Goal: Task Accomplishment & Management: Manage account settings

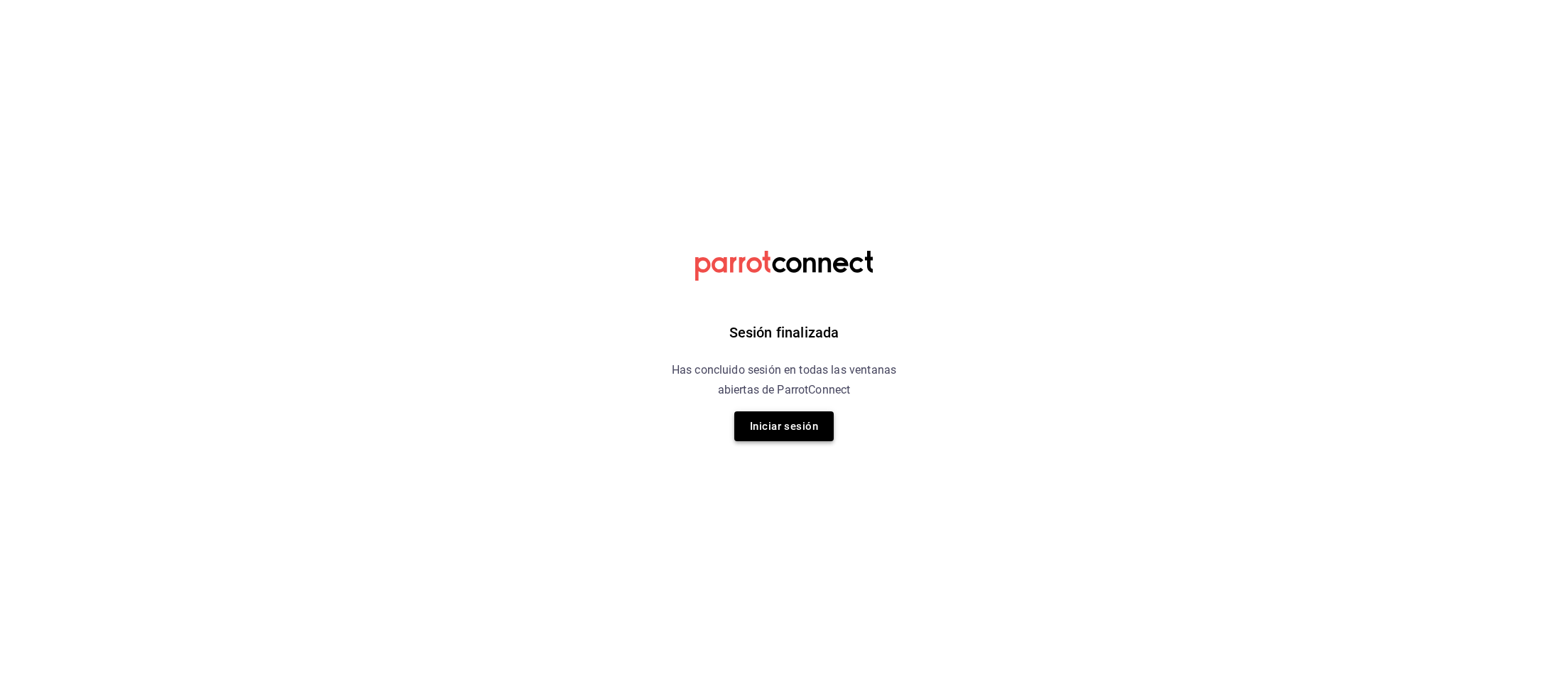
click at [828, 438] on button "Iniciar sesión" at bounding box center [783, 425] width 99 height 30
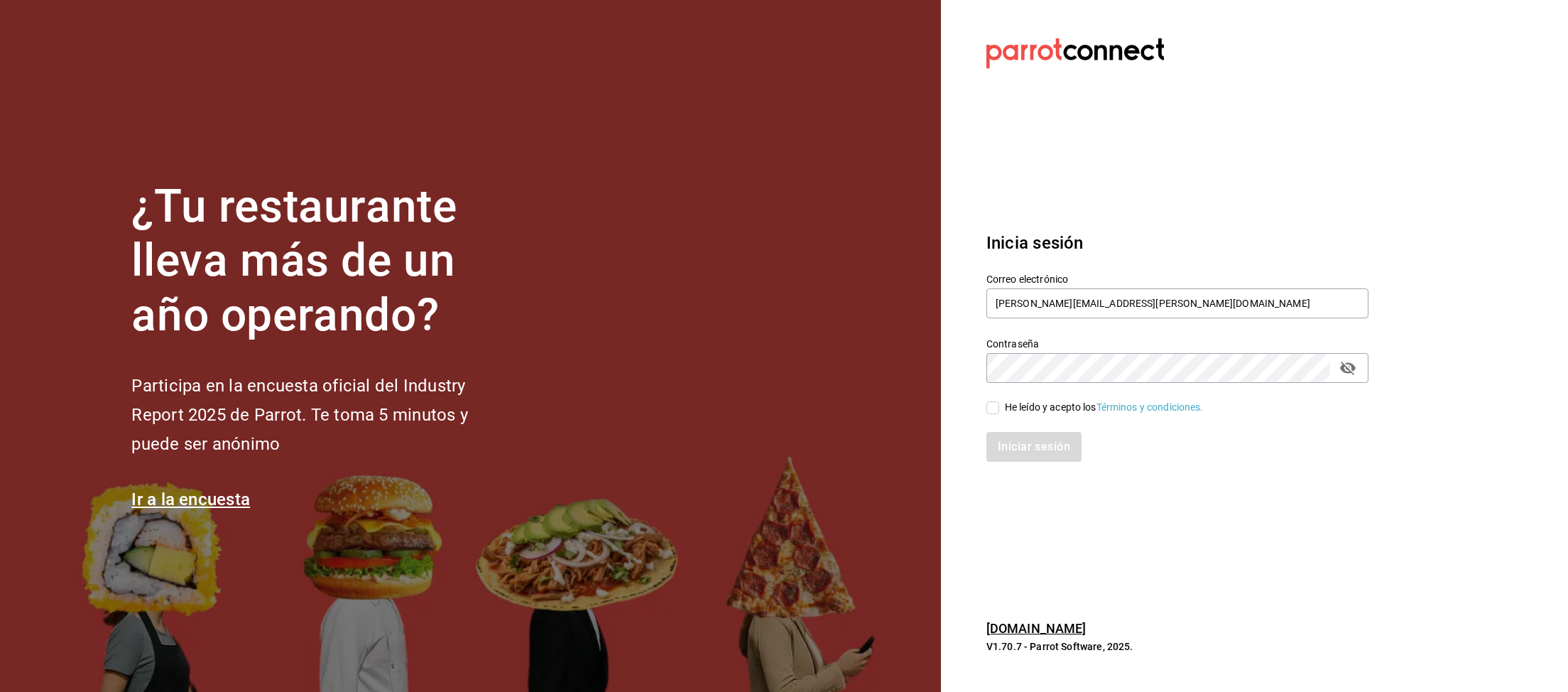
click at [1001, 413] on span "He leído y acepto los Términos y condiciones." at bounding box center [1101, 407] width 204 height 15
click at [999, 413] on input "He leído y acepto los Términos y condiciones." at bounding box center [993, 408] width 13 height 13
checkbox input "true"
click at [1003, 435] on button "Iniciar sesión" at bounding box center [1035, 446] width 97 height 30
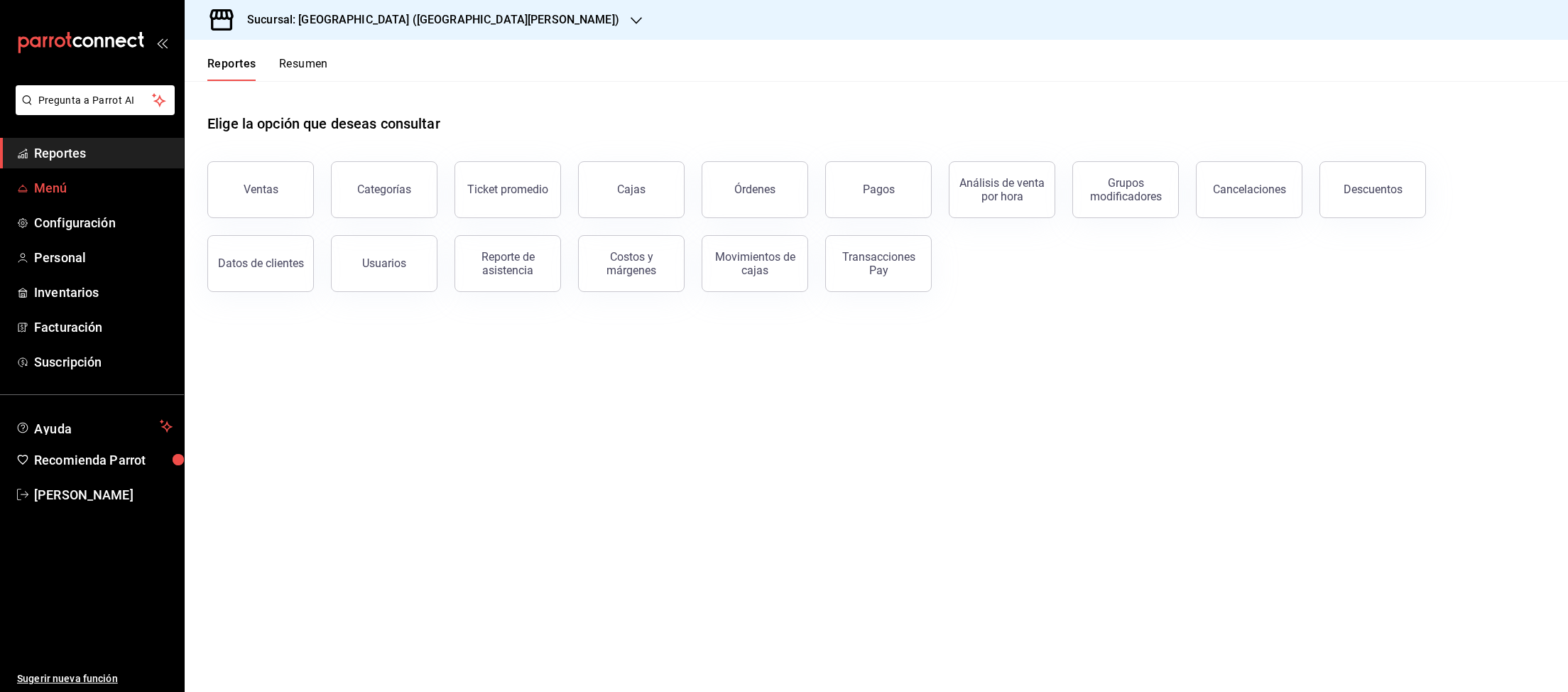
click at [42, 174] on link "Menú" at bounding box center [92, 188] width 184 height 31
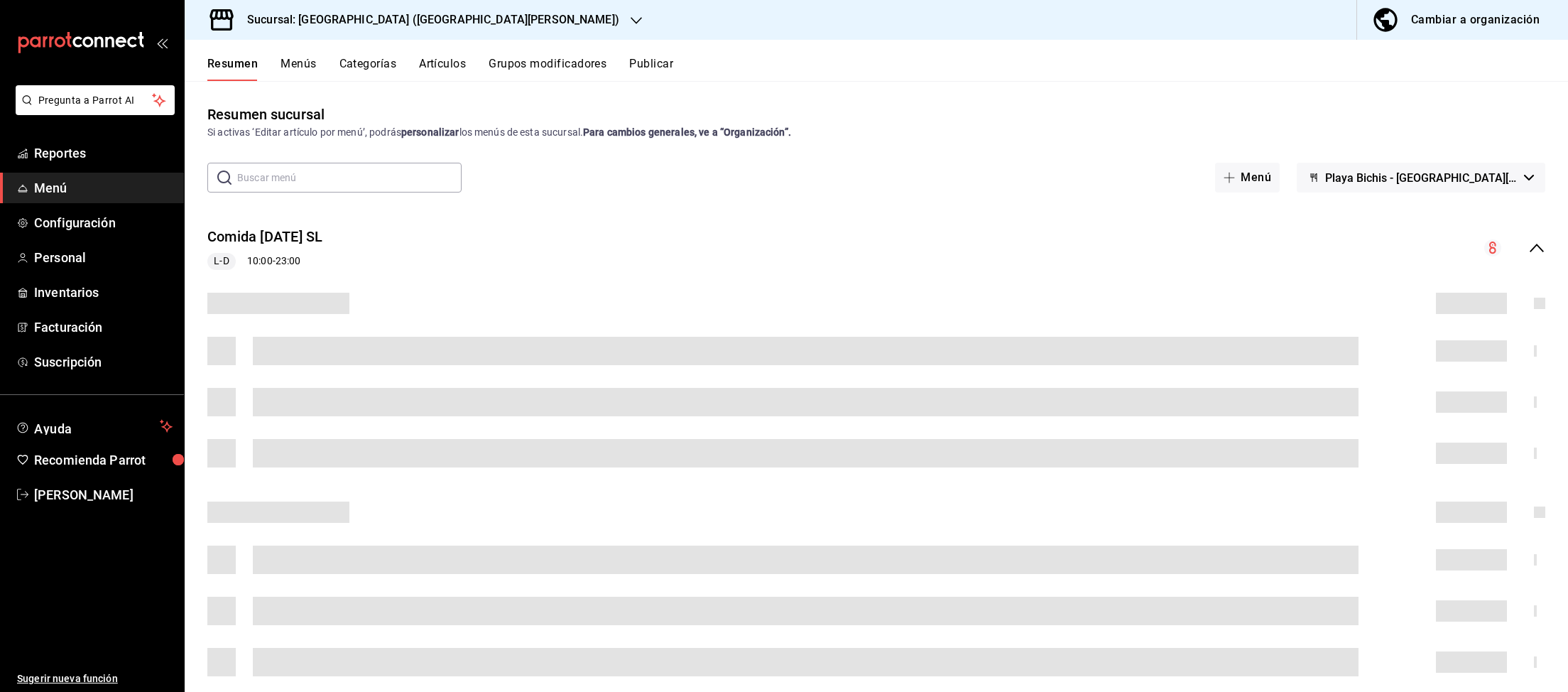
click at [409, 12] on h3 "Sucursal: [GEOGRAPHIC_DATA] ([GEOGRAPHIC_DATA][PERSON_NAME])" at bounding box center [427, 20] width 383 height 17
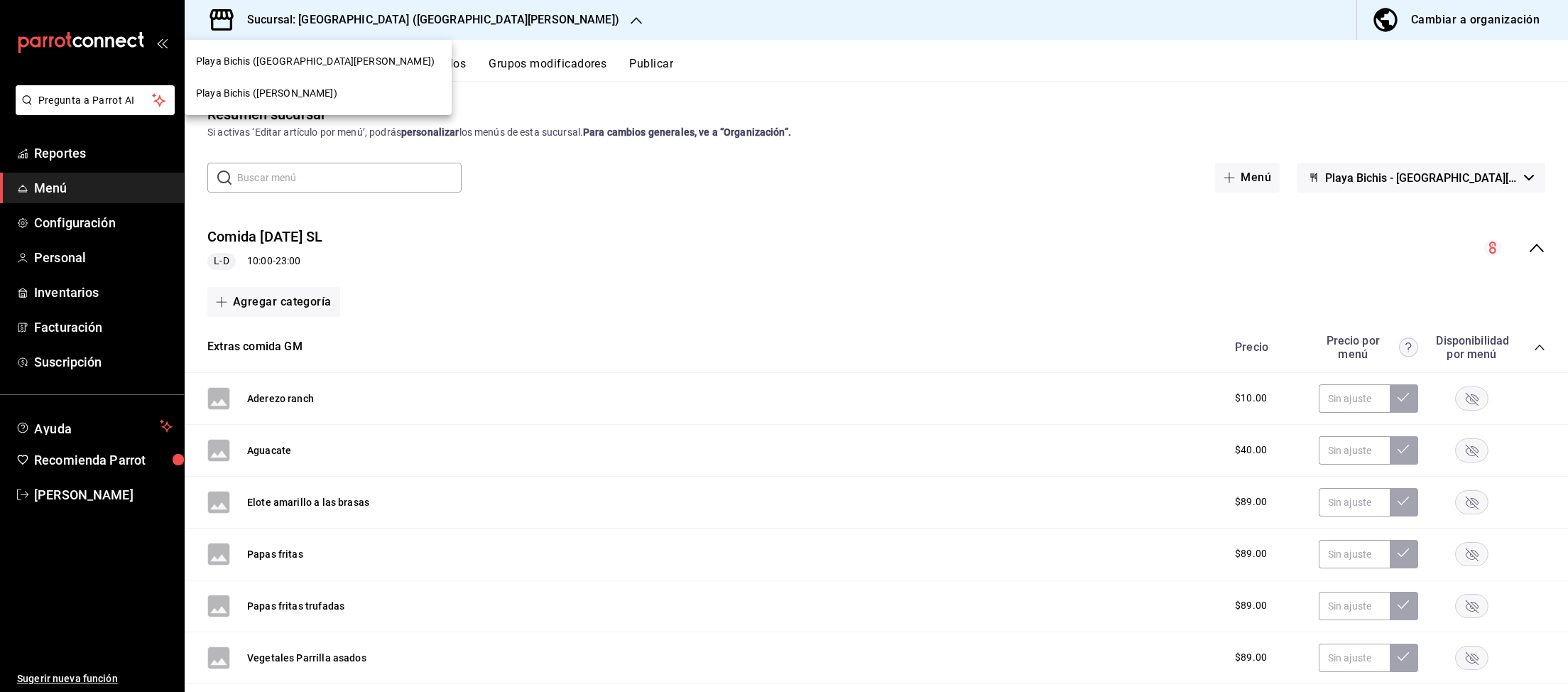
click at [301, 99] on span "Playa Bichis ([PERSON_NAME])" at bounding box center [266, 93] width 141 height 15
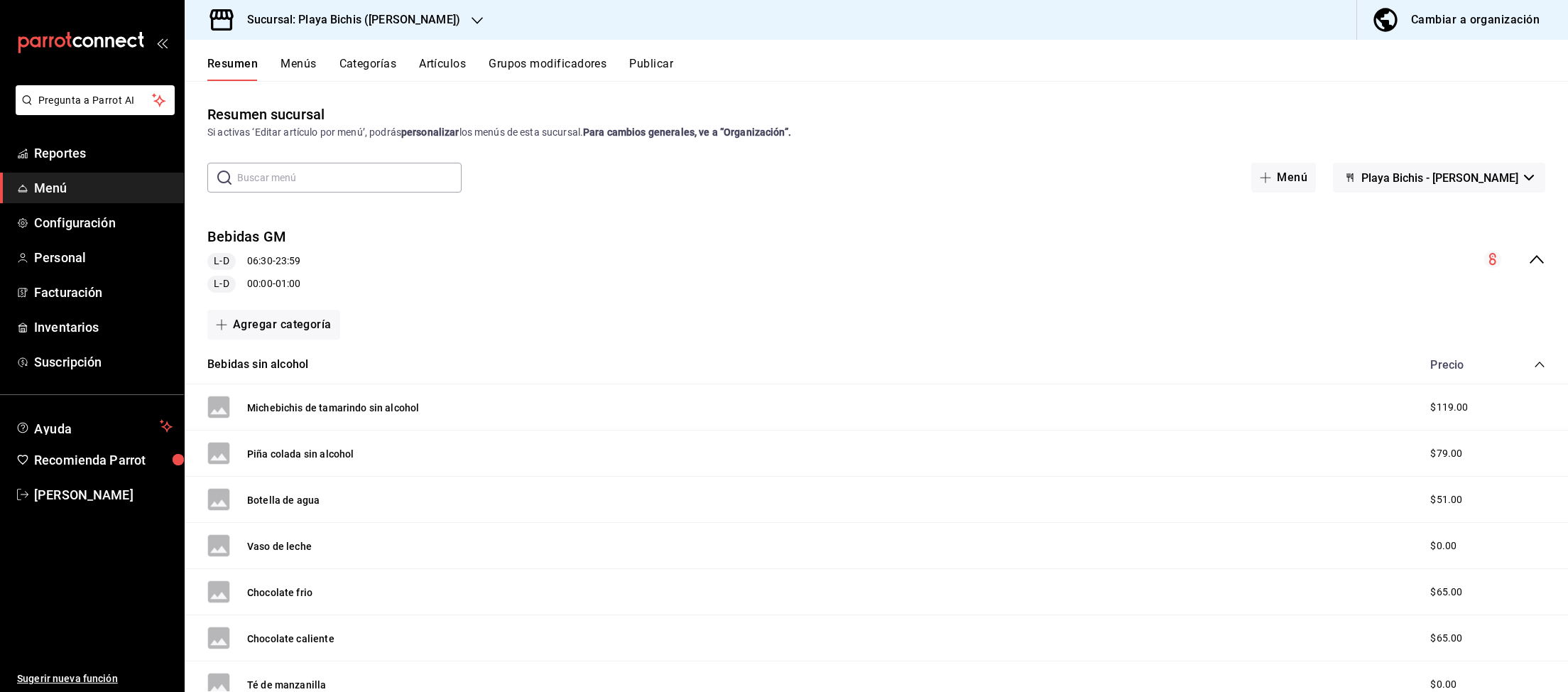
click at [299, 61] on button "Menús" at bounding box center [298, 68] width 35 height 24
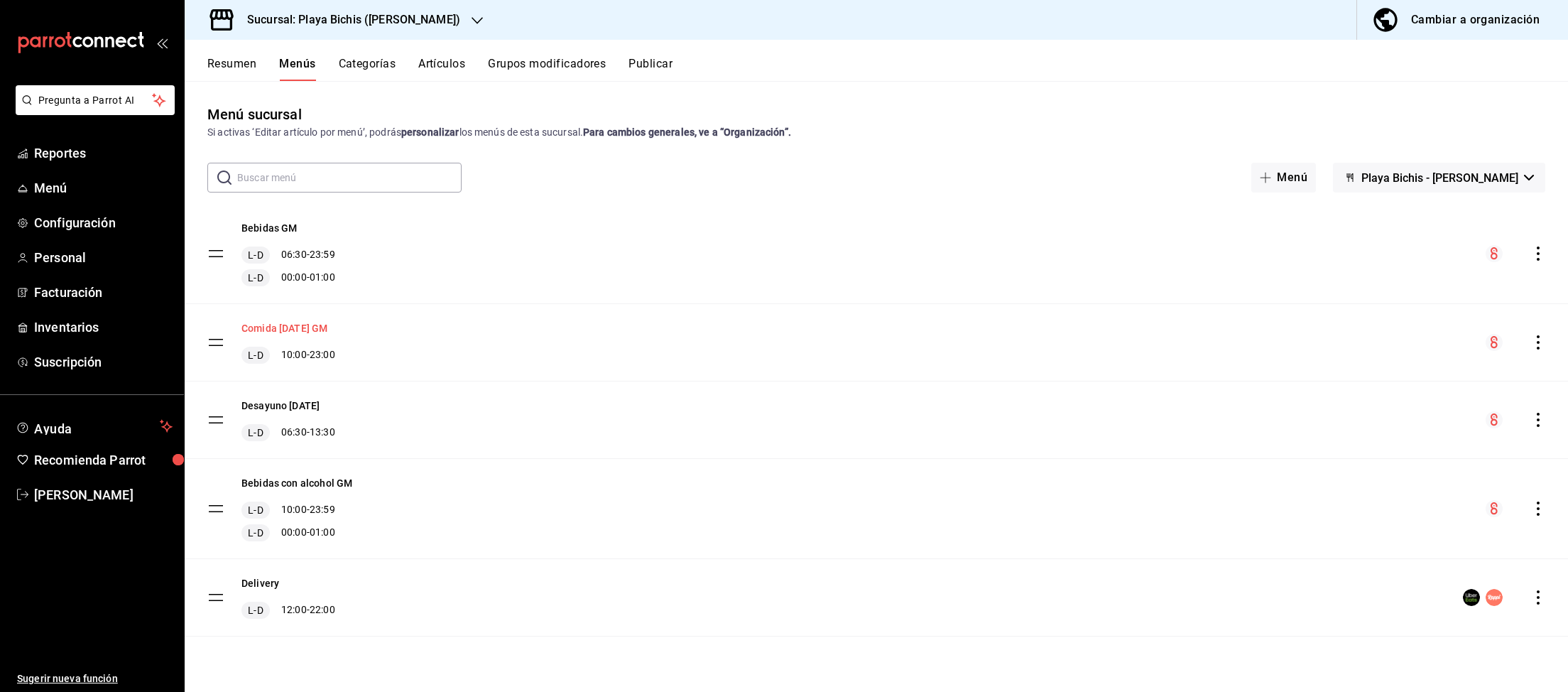
click at [326, 327] on button "Comida [DATE] GM" at bounding box center [284, 328] width 86 height 14
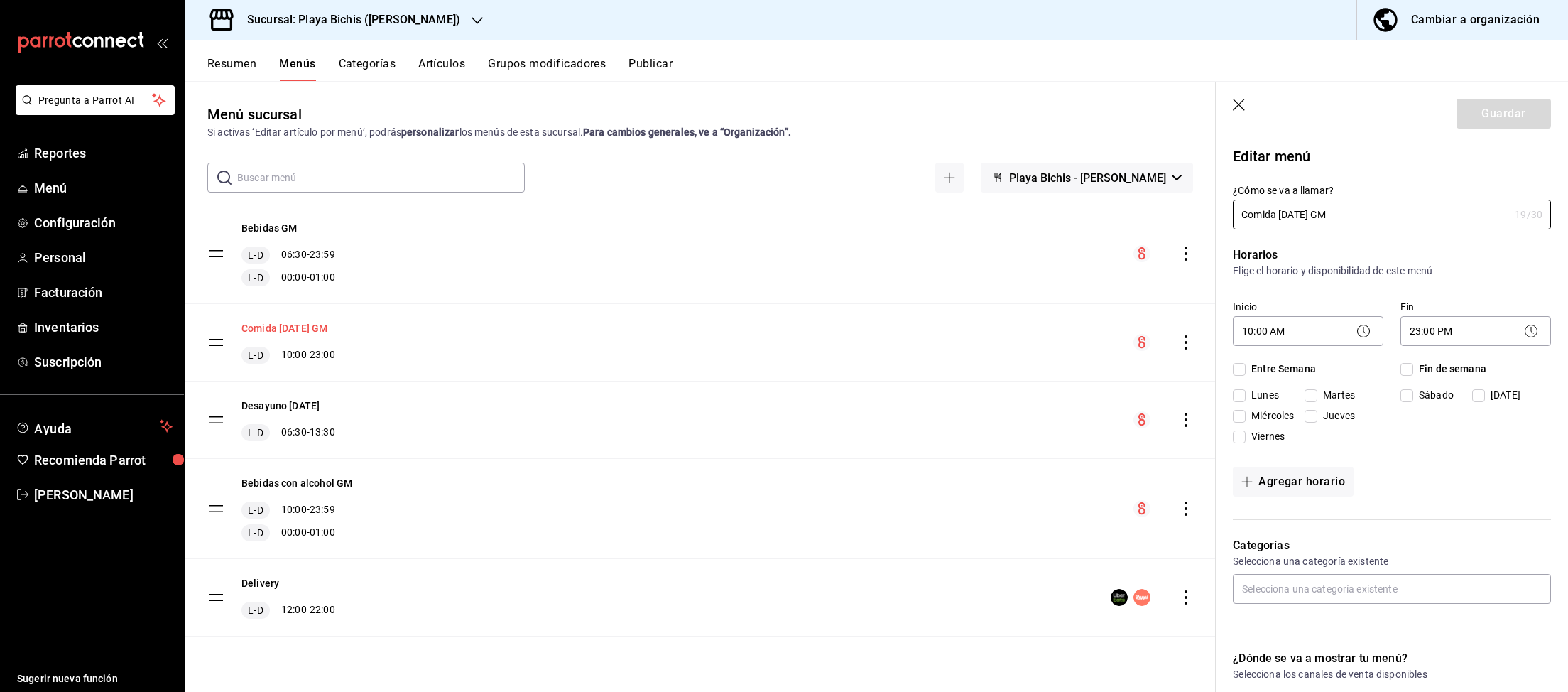
checkbox input "true"
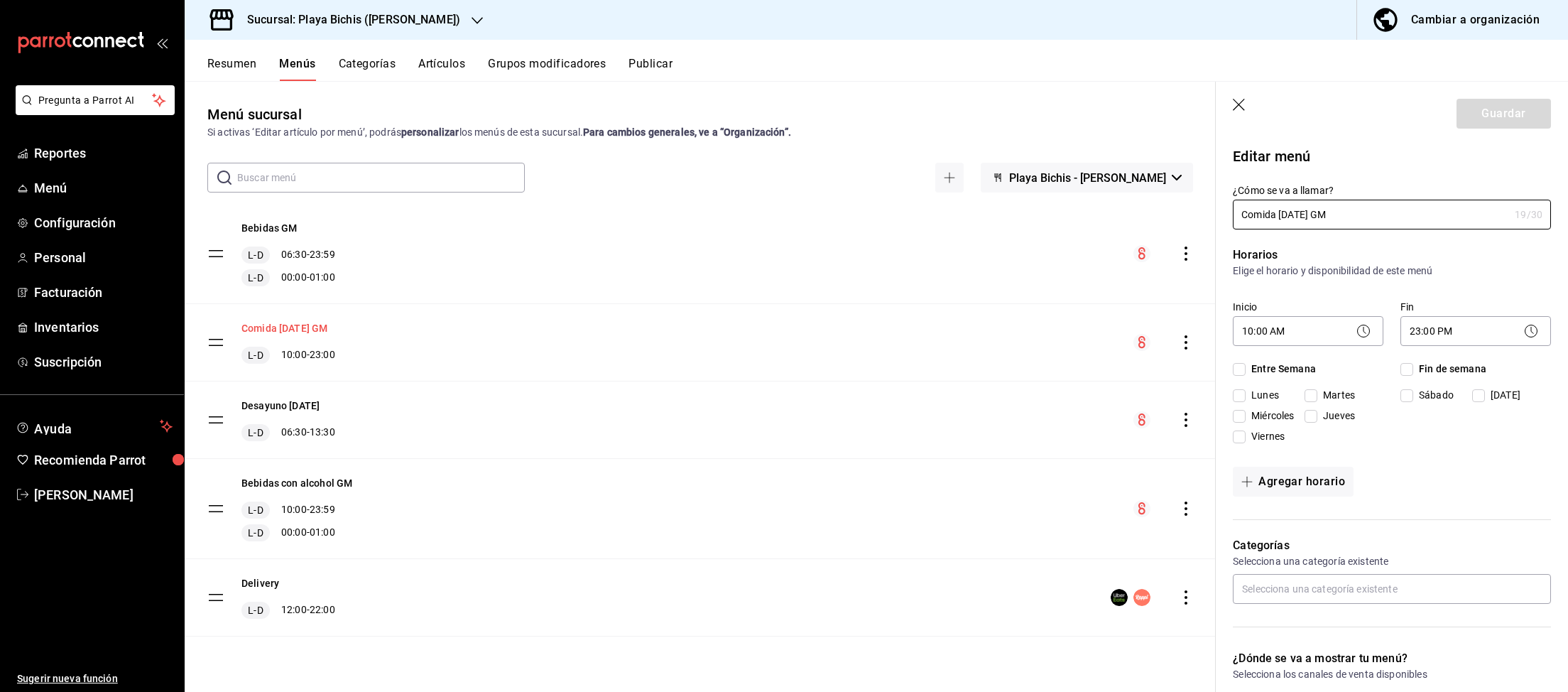
checkbox input "true"
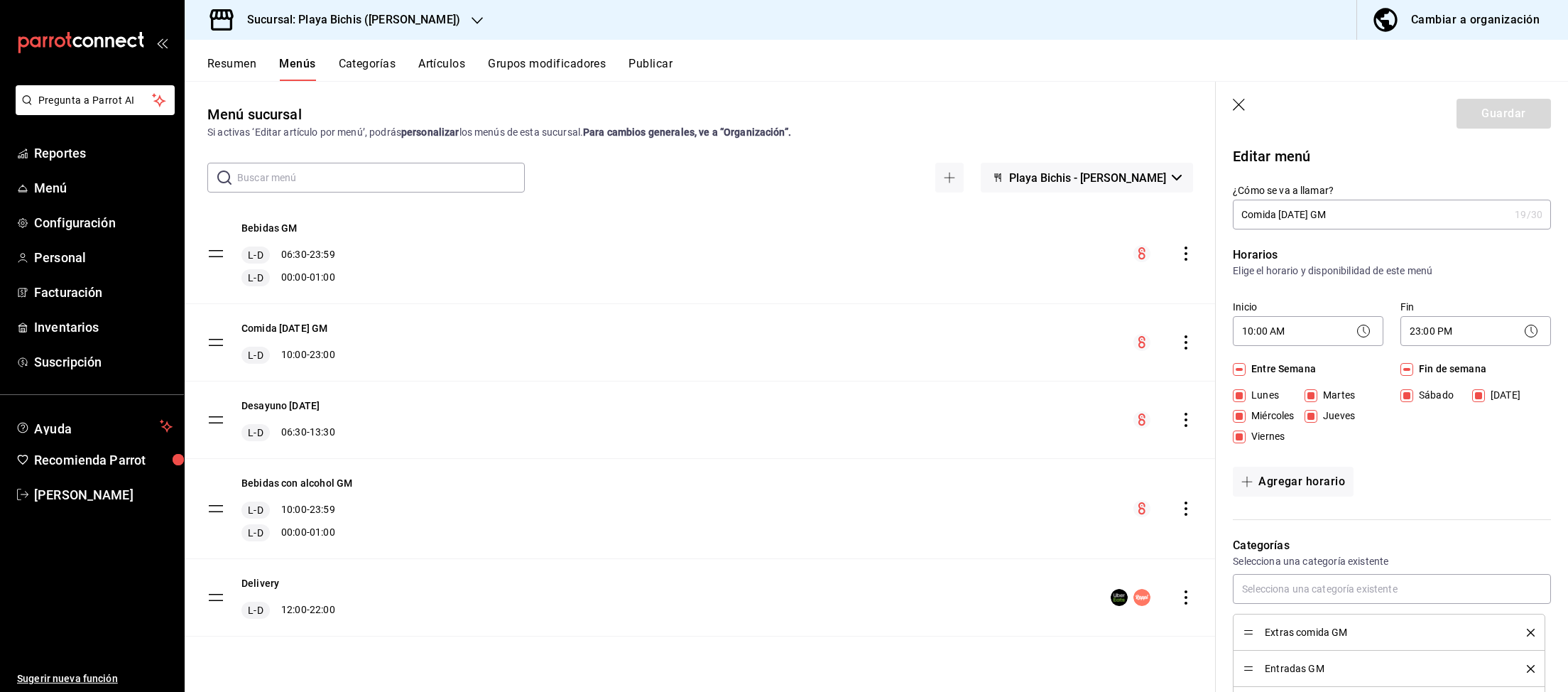
click at [1237, 108] on icon "button" at bounding box center [1239, 106] width 14 height 14
checkbox input "false"
type input "1759009218964"
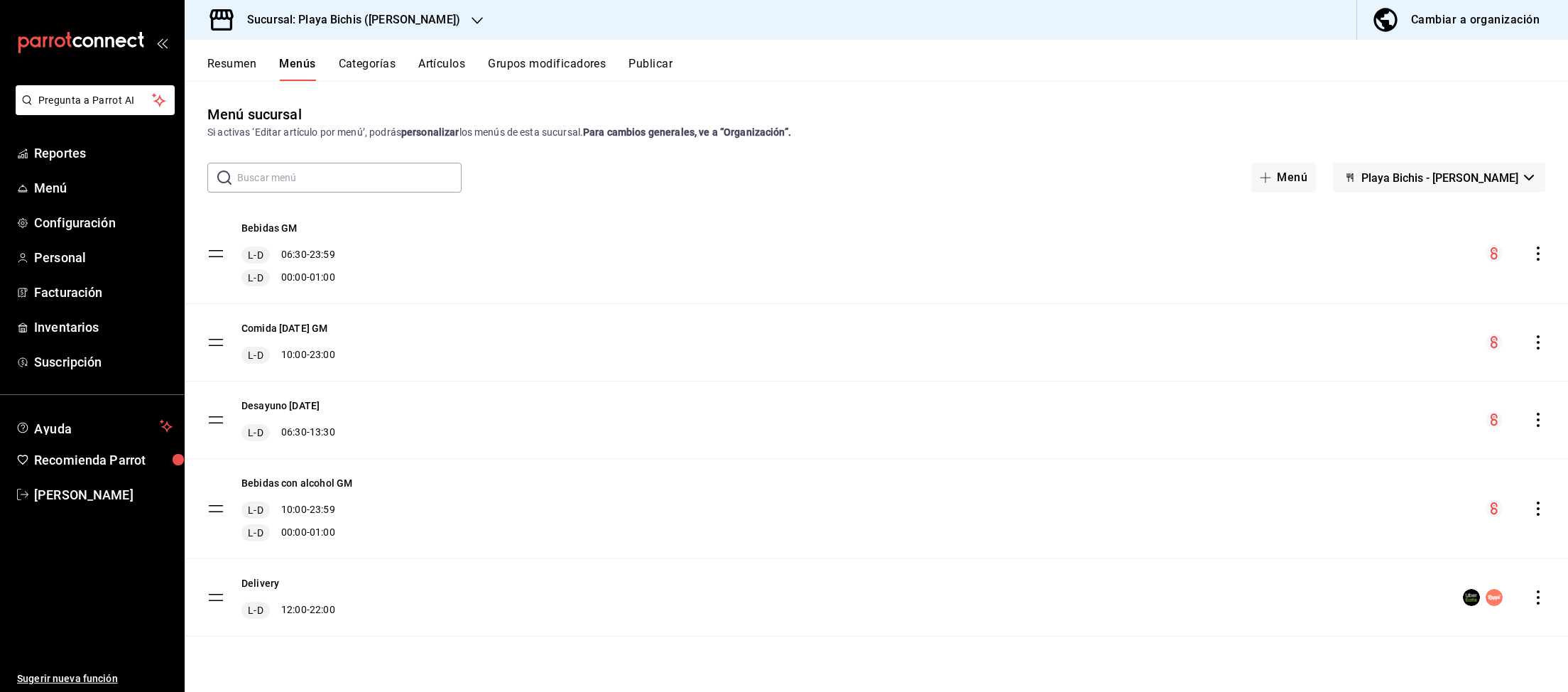
click at [1463, 25] on div "Cambiar a organización" at bounding box center [1475, 20] width 128 height 20
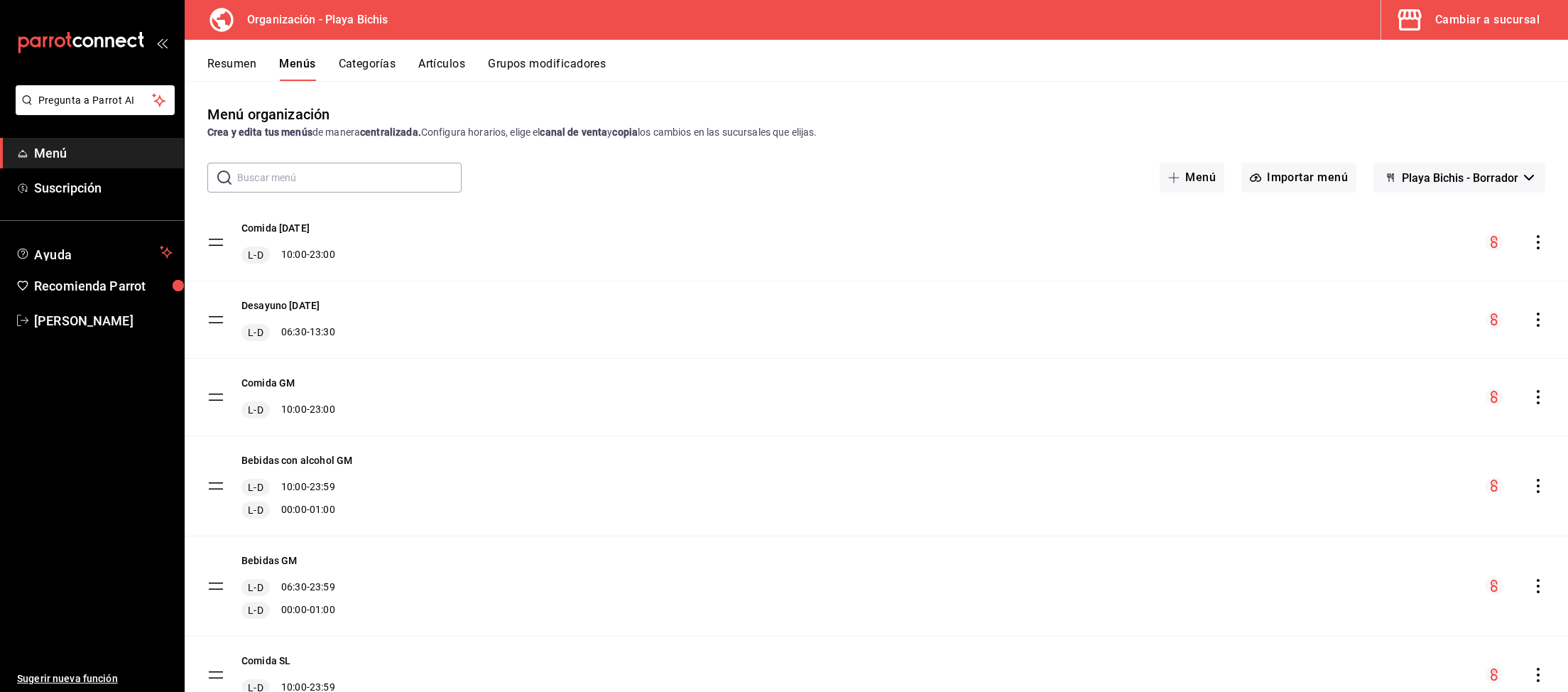
click at [1497, 10] on button "Cambiar a sucursal" at bounding box center [1469, 20] width 175 height 40
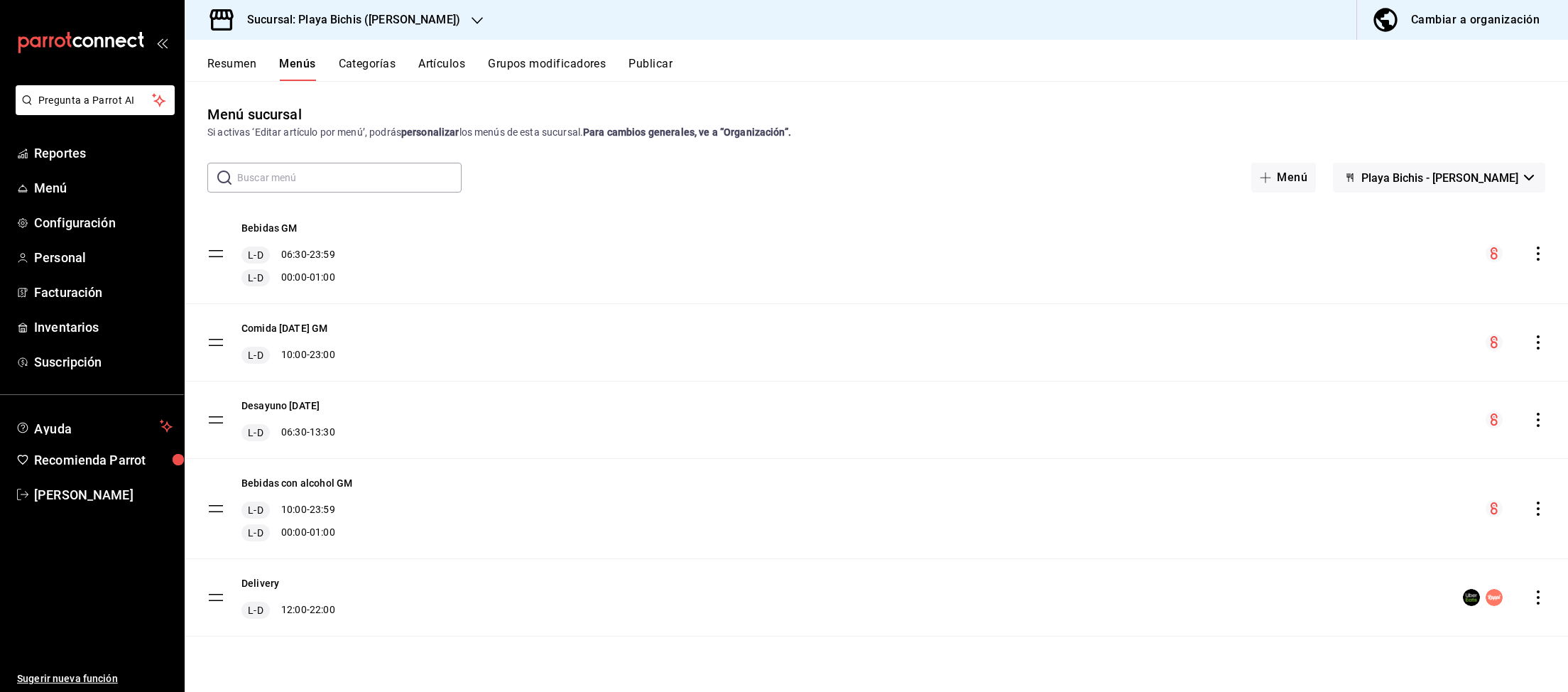
click at [386, 61] on button "Categorías" at bounding box center [367, 68] width 58 height 24
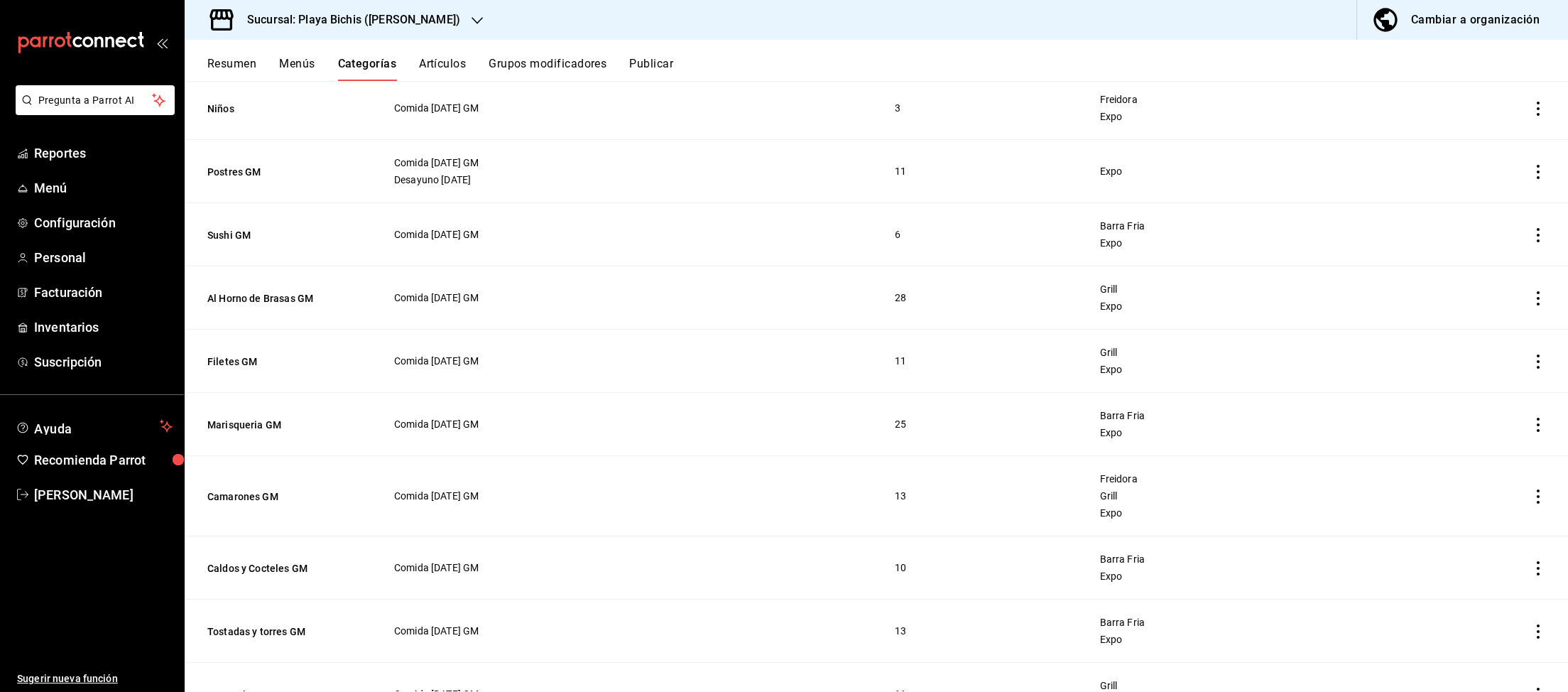
scroll to position [220, 0]
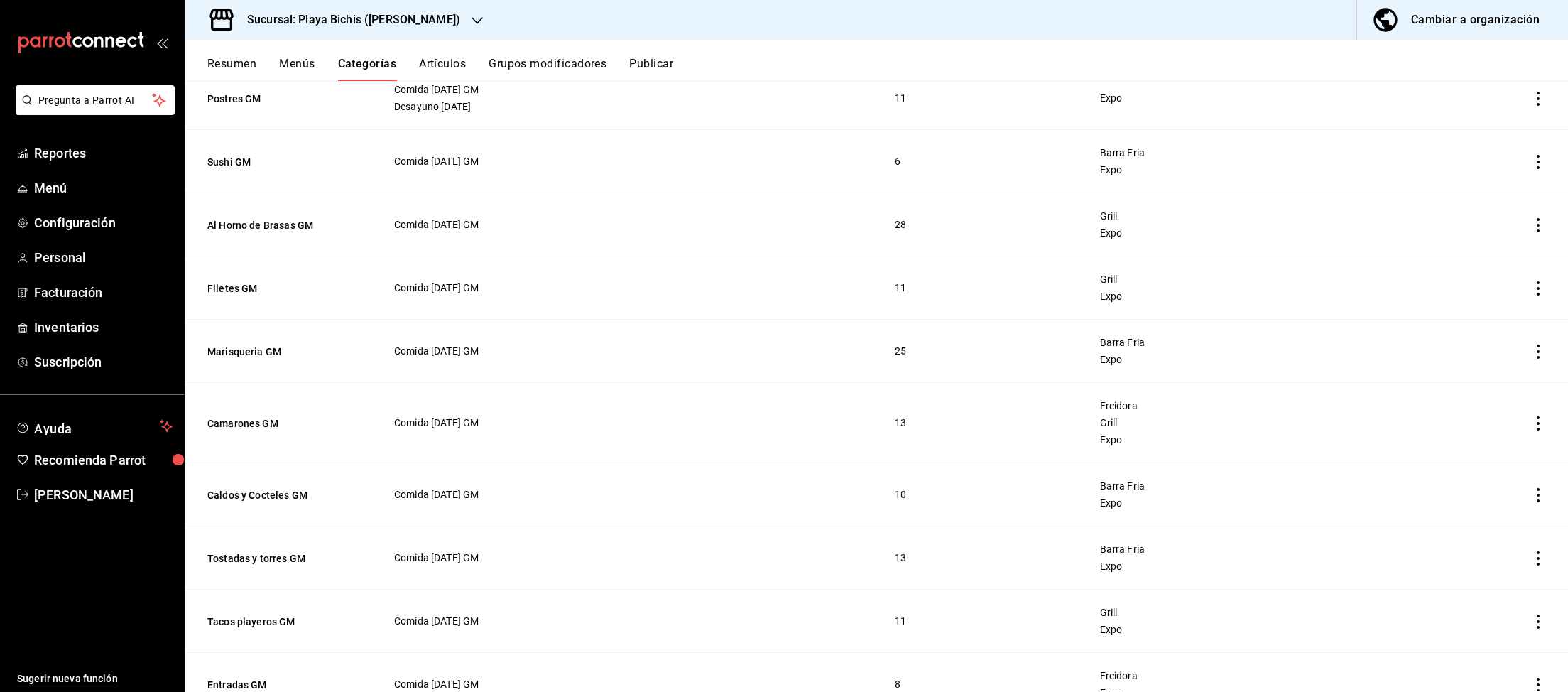
click at [1111, 406] on span "Freidora" at bounding box center [1231, 406] width 262 height 10
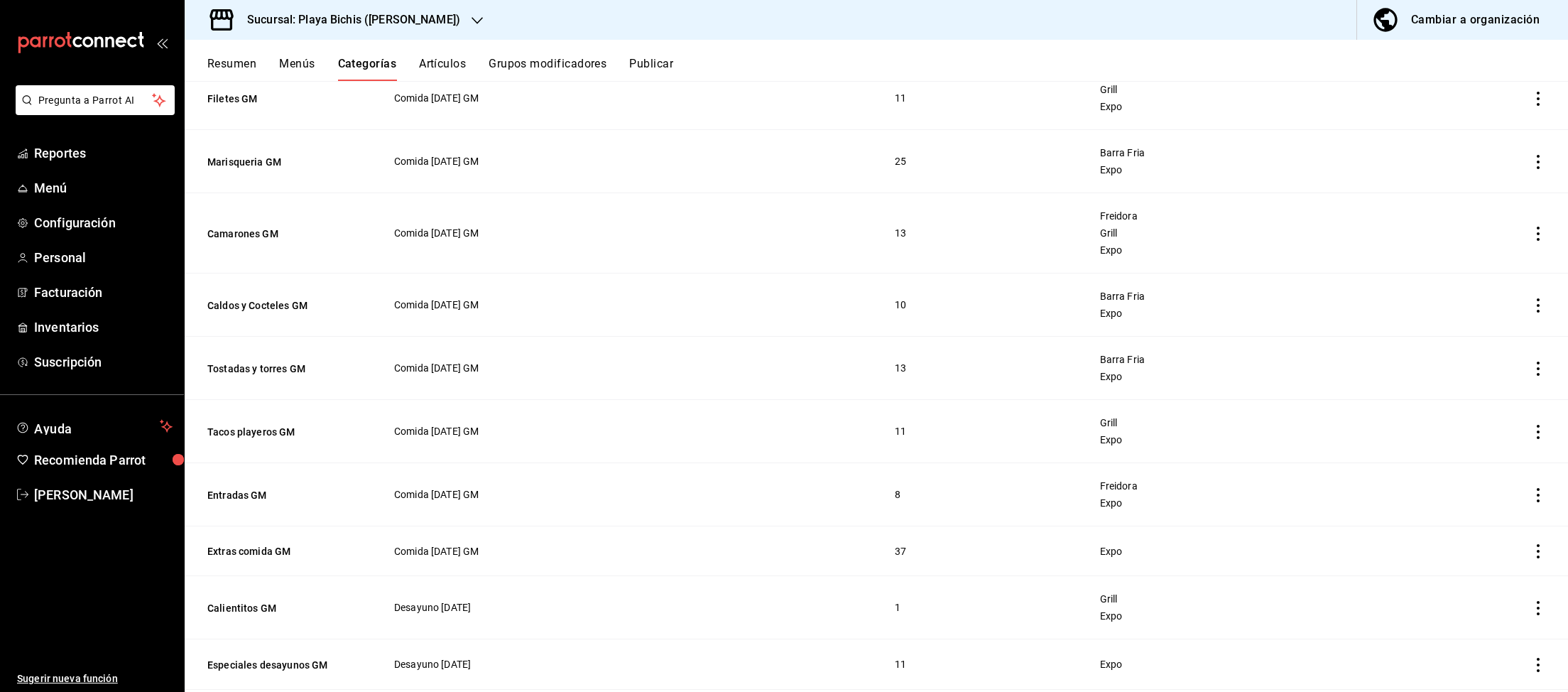
scroll to position [441, 0]
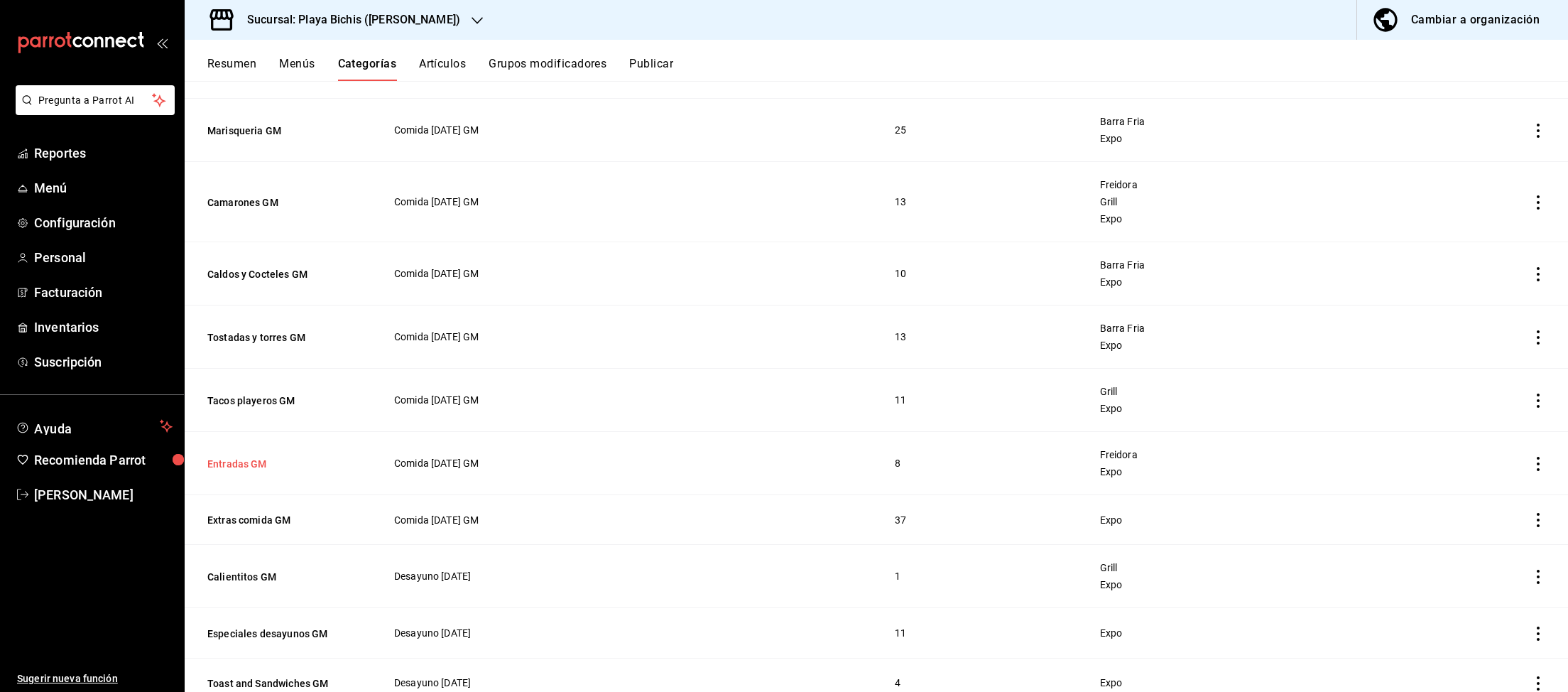
click at [258, 468] on button "Entradas GM" at bounding box center [278, 464] width 142 height 14
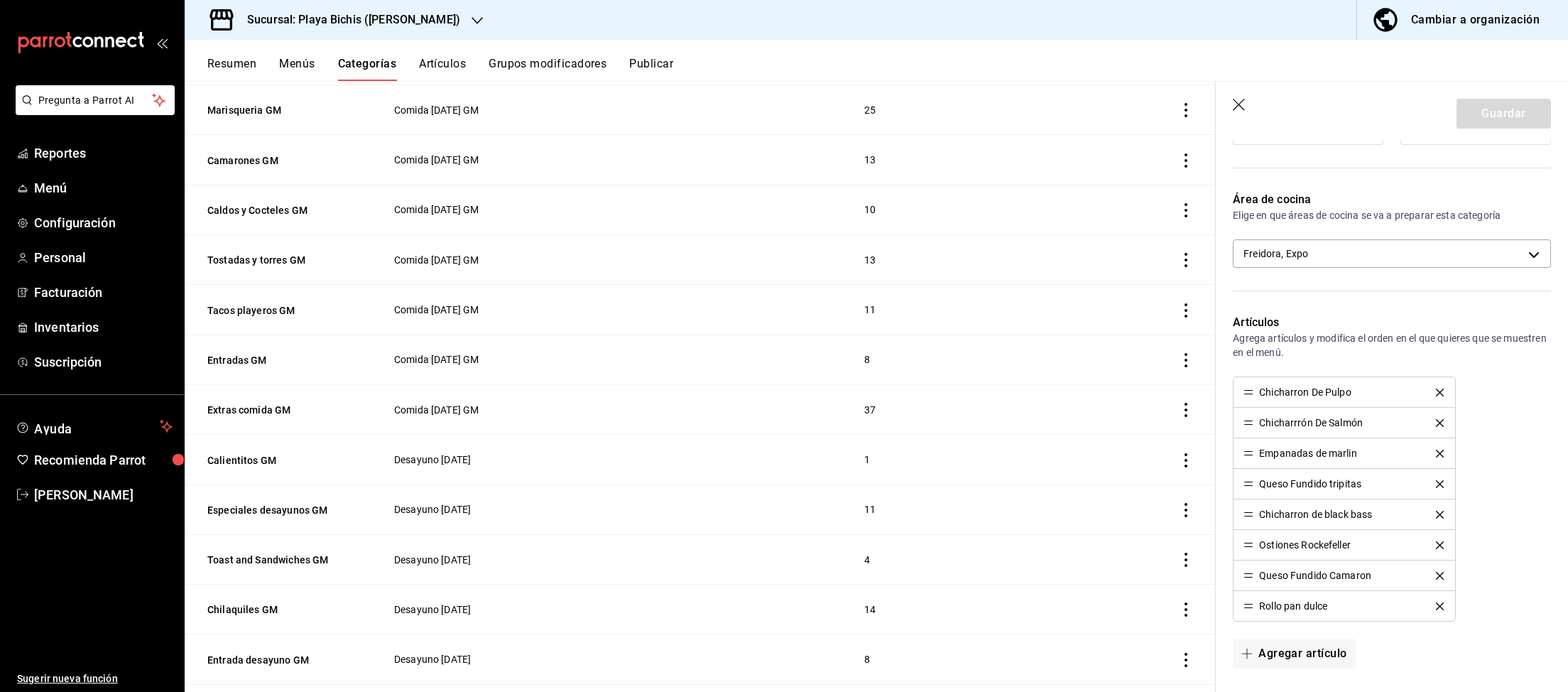
scroll to position [294, 0]
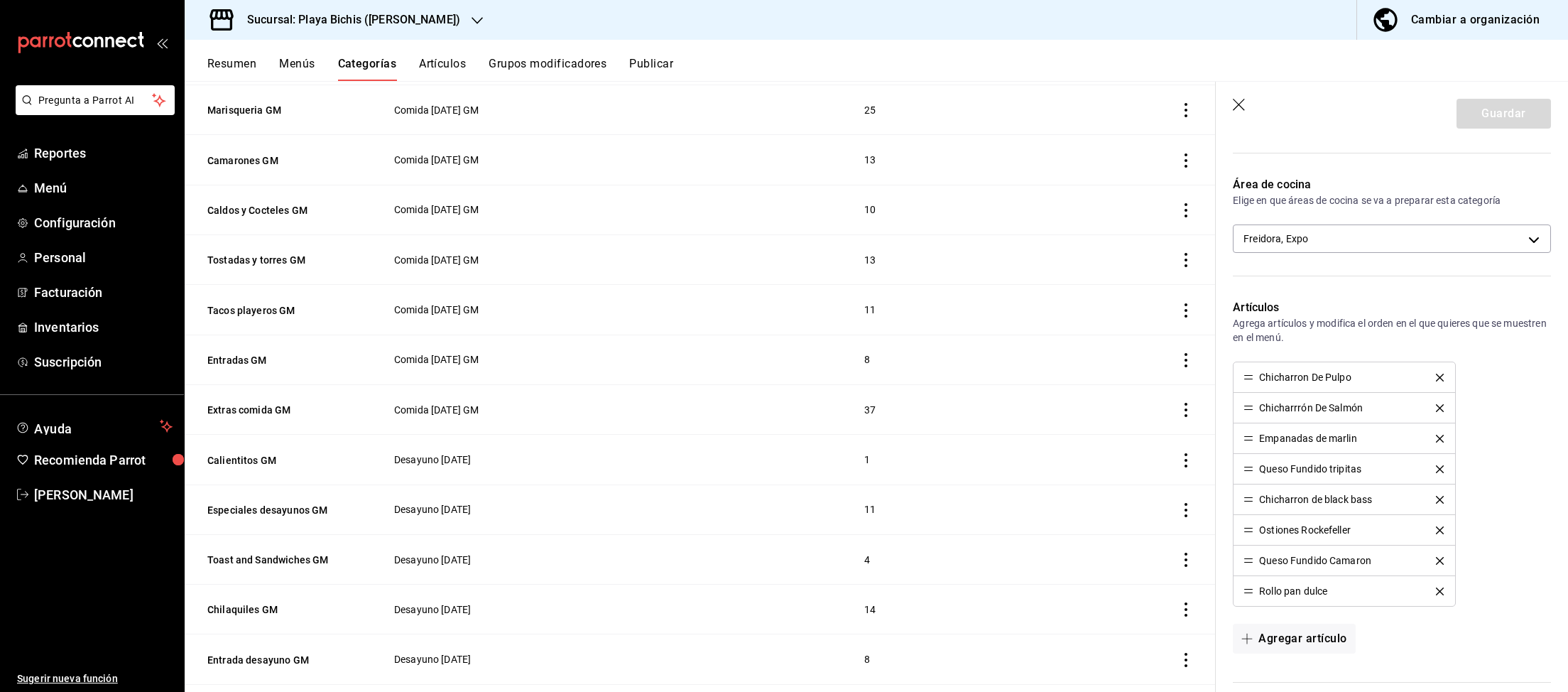
click at [1233, 108] on icon "button" at bounding box center [1239, 106] width 14 height 14
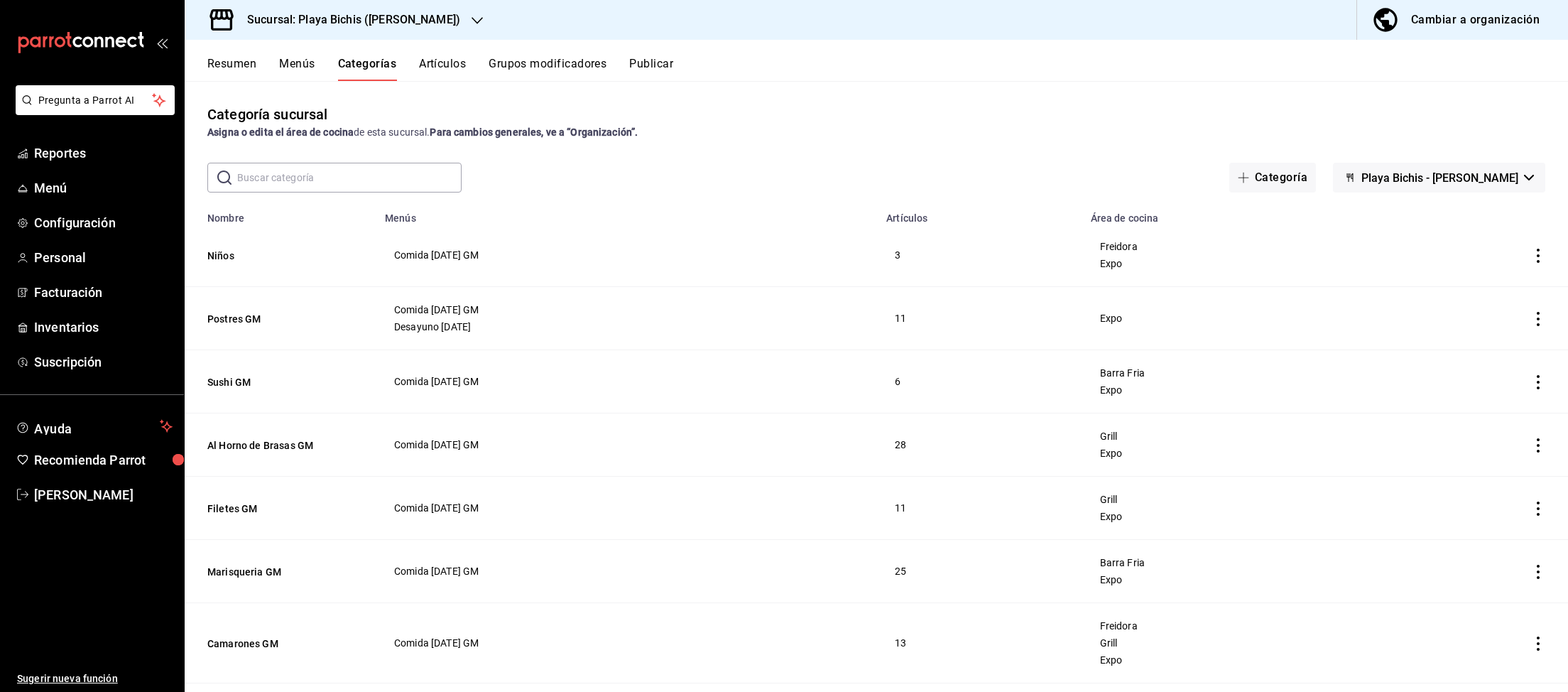
click at [330, 179] on input "text" at bounding box center [349, 177] width 224 height 28
type input "mam"
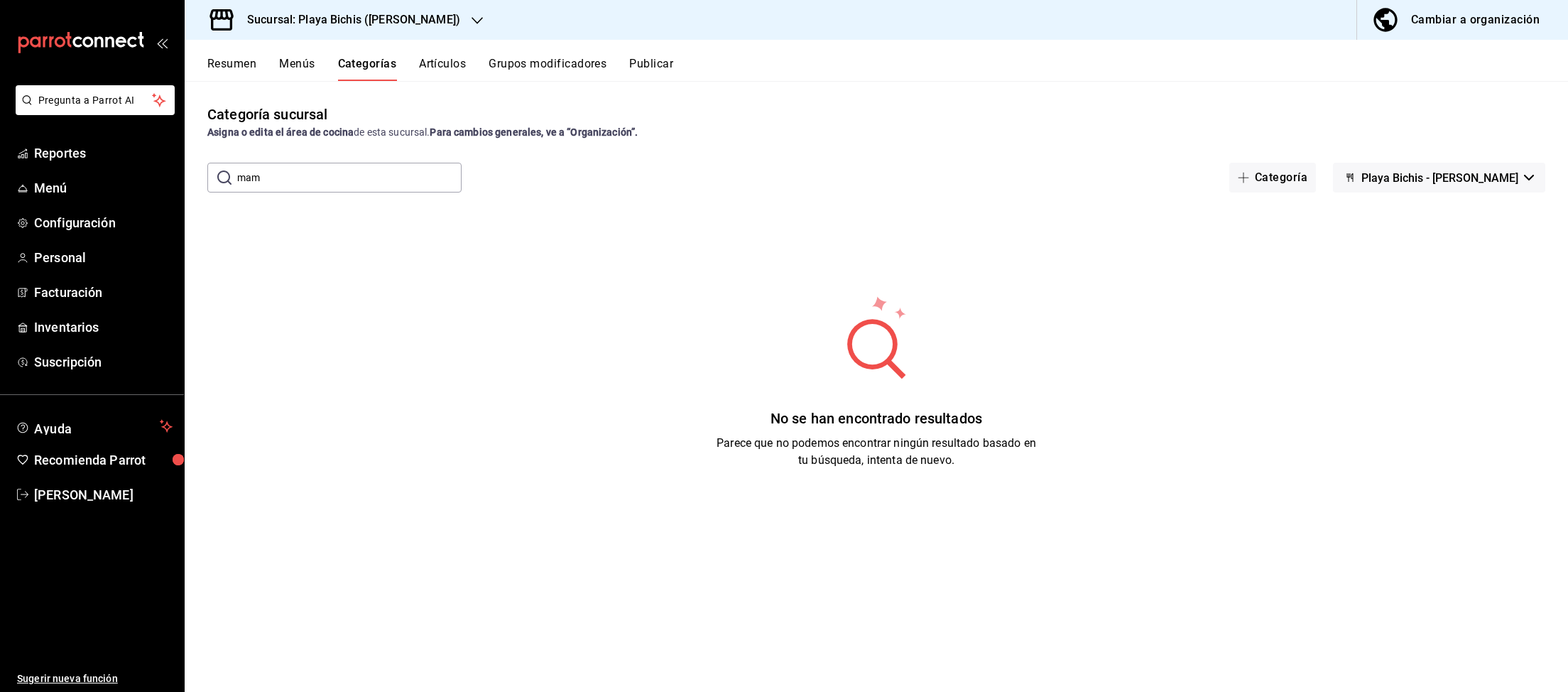
drag, startPoint x: 303, startPoint y: 189, endPoint x: 195, endPoint y: 154, distance: 113.5
click at [237, 164] on input "mam" at bounding box center [349, 177] width 224 height 28
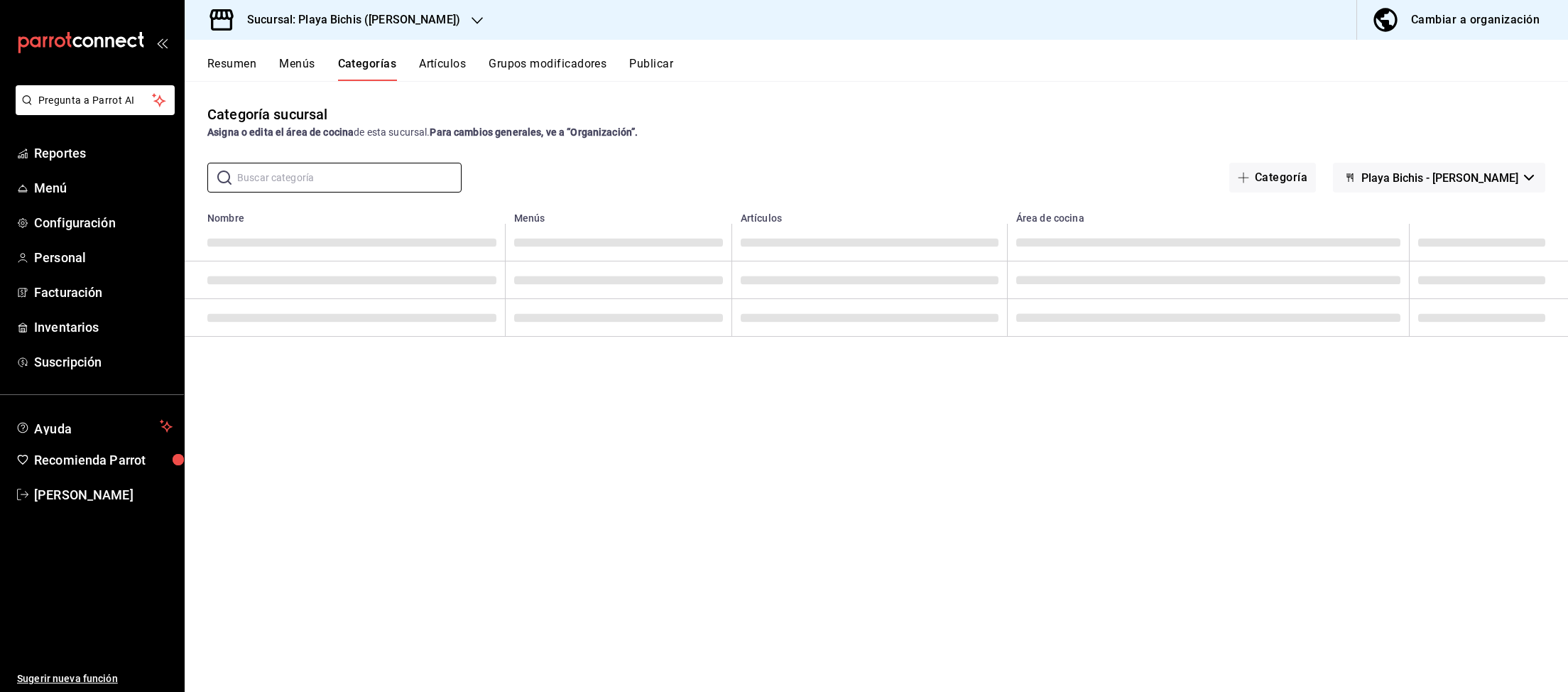
click at [458, 64] on button "Artículos" at bounding box center [442, 68] width 47 height 24
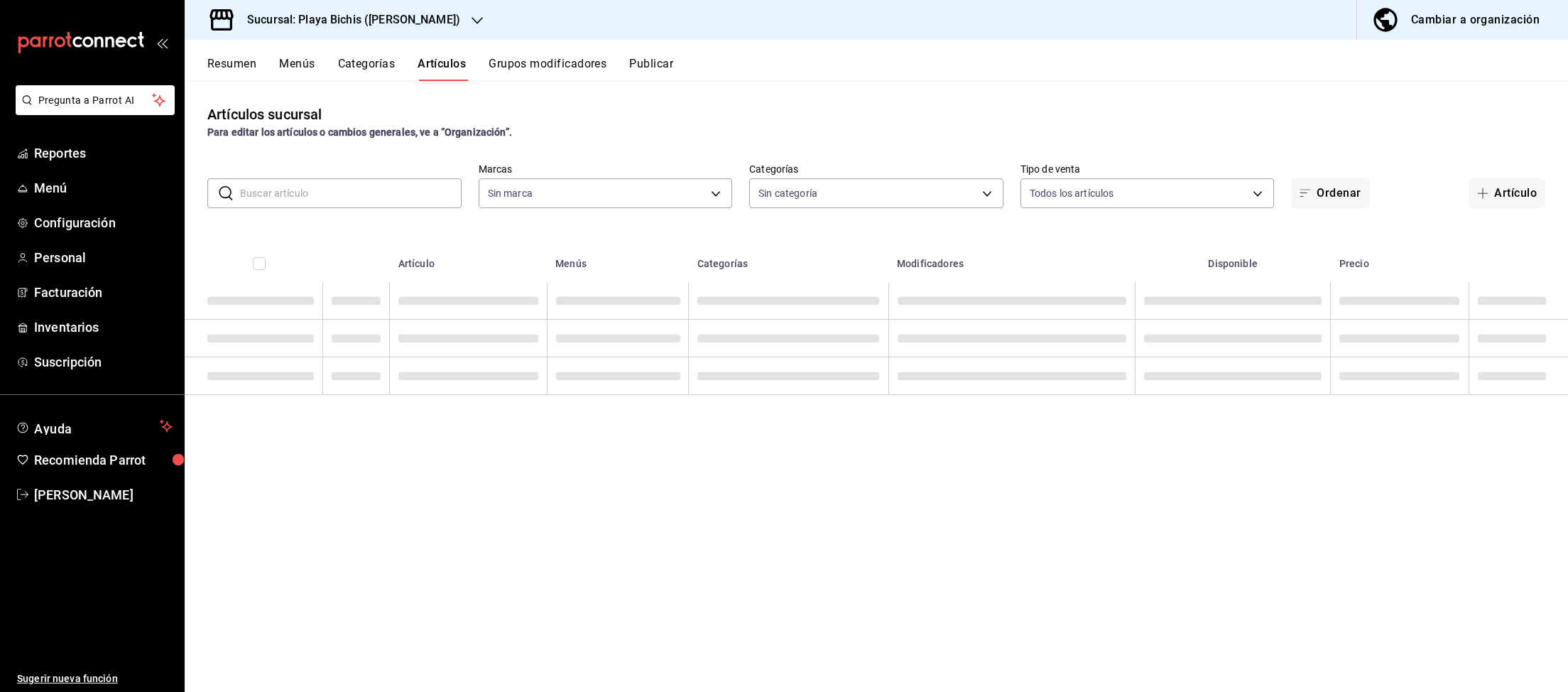
type input "4ba3d68a-2a71-4bf4-8272-d27f8f663470,fbc14f8a-a0c0-448e-9dac-7011cab8a3fb"
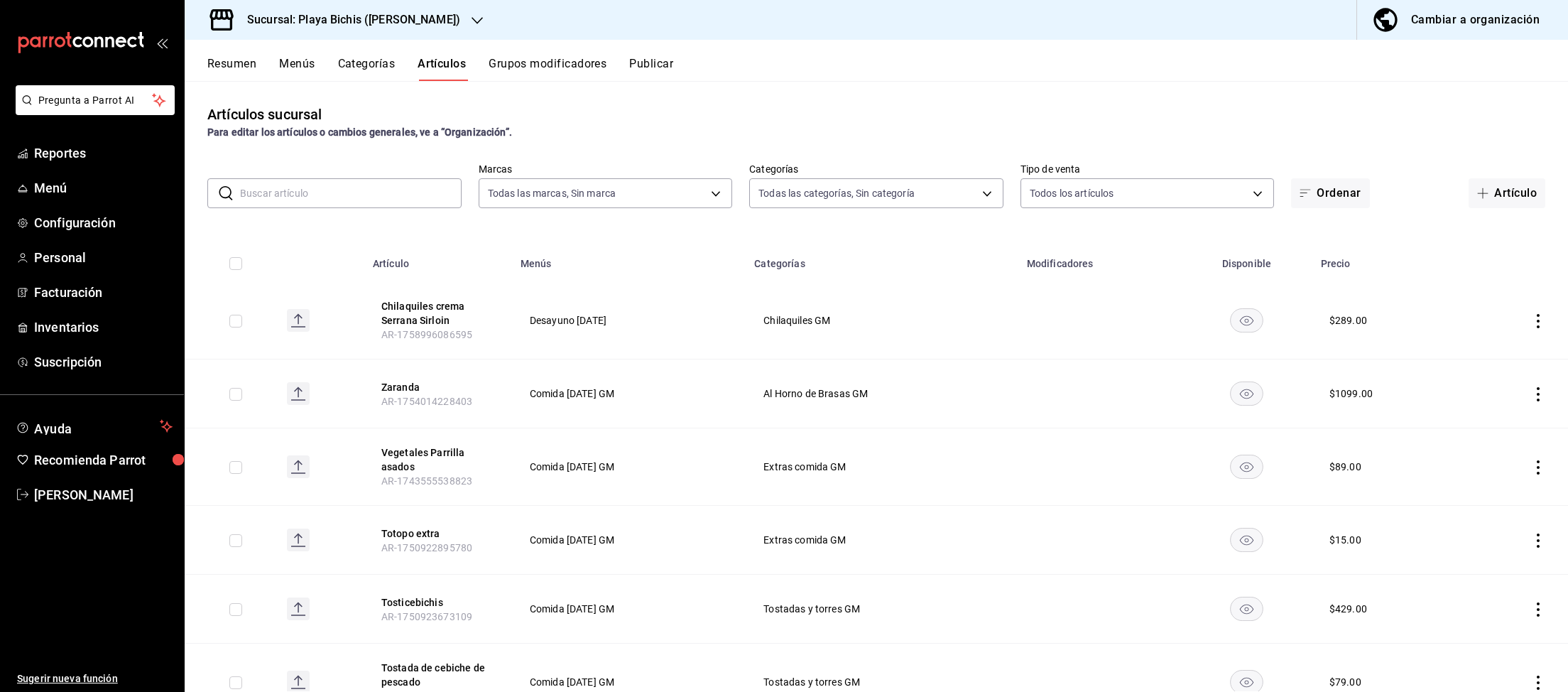
type input "362a9cc0-a970-4e42-bd15-142433855c34,a93ba8f6-ac33-4c65-91a6-07664c4ed80a,ba049…"
click at [299, 203] on input "text" at bounding box center [351, 193] width 222 height 28
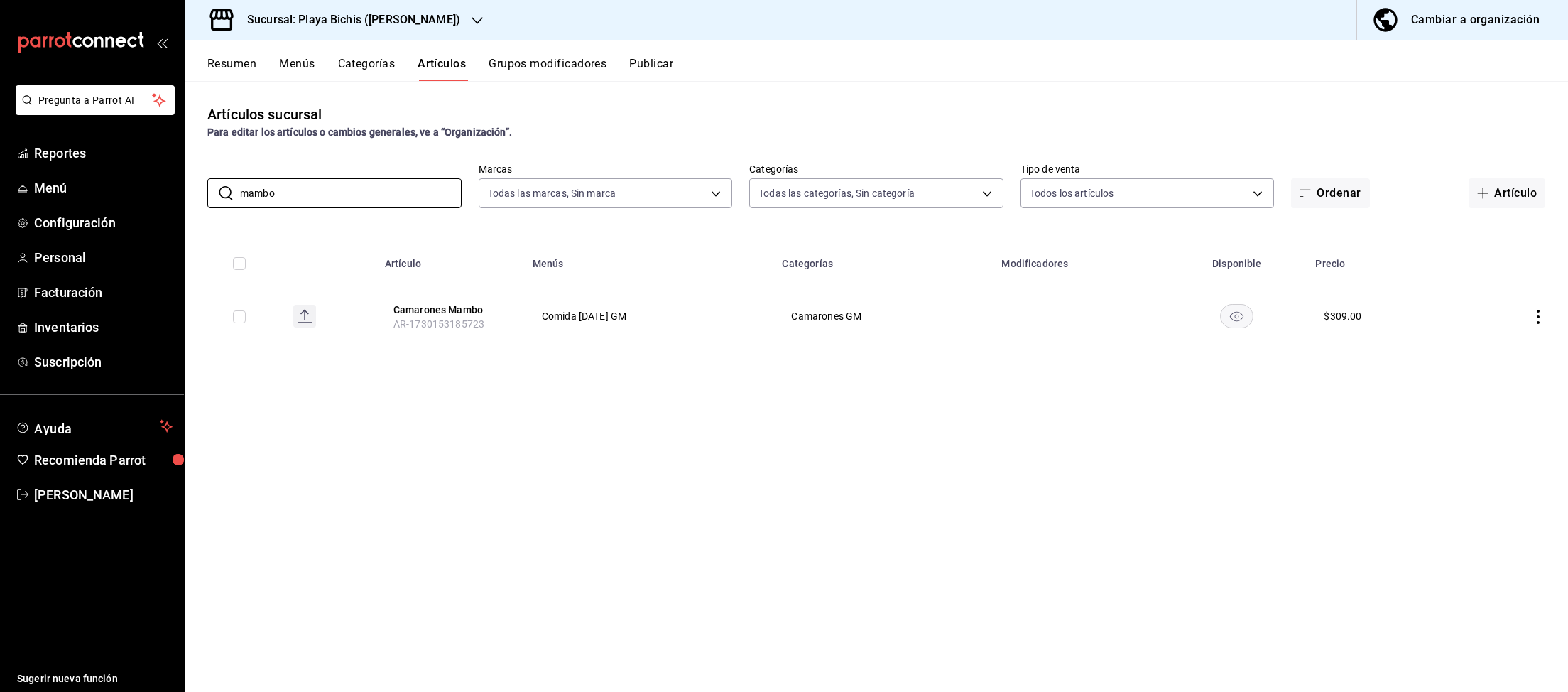
type input "mambo"
click at [1536, 316] on icon "actions" at bounding box center [1538, 316] width 14 height 14
click at [1497, 352] on span "Editar" at bounding box center [1496, 349] width 37 height 15
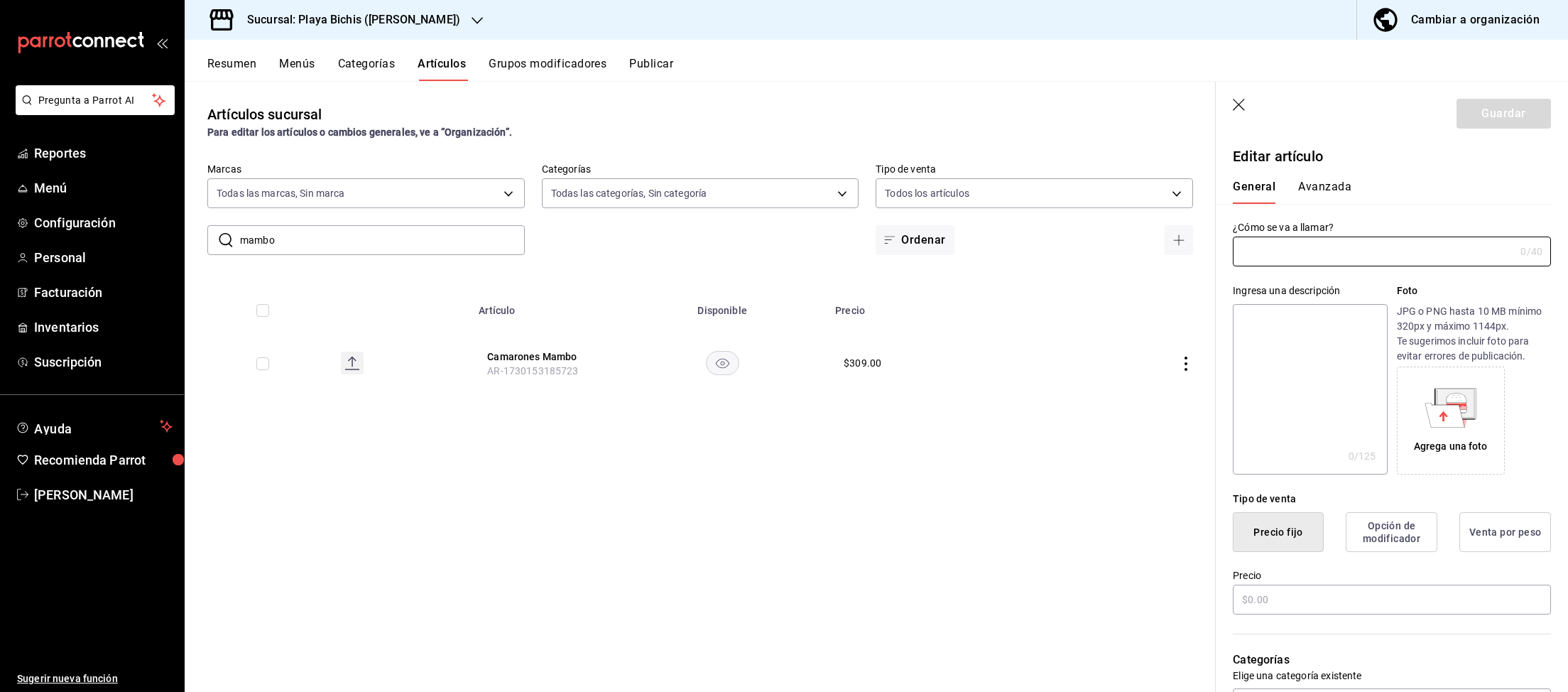
type input "Camarones Mambo"
type textarea "Camarones Mambo"
type textarea "x"
type input "$309.00"
type input "AR-1730153185723"
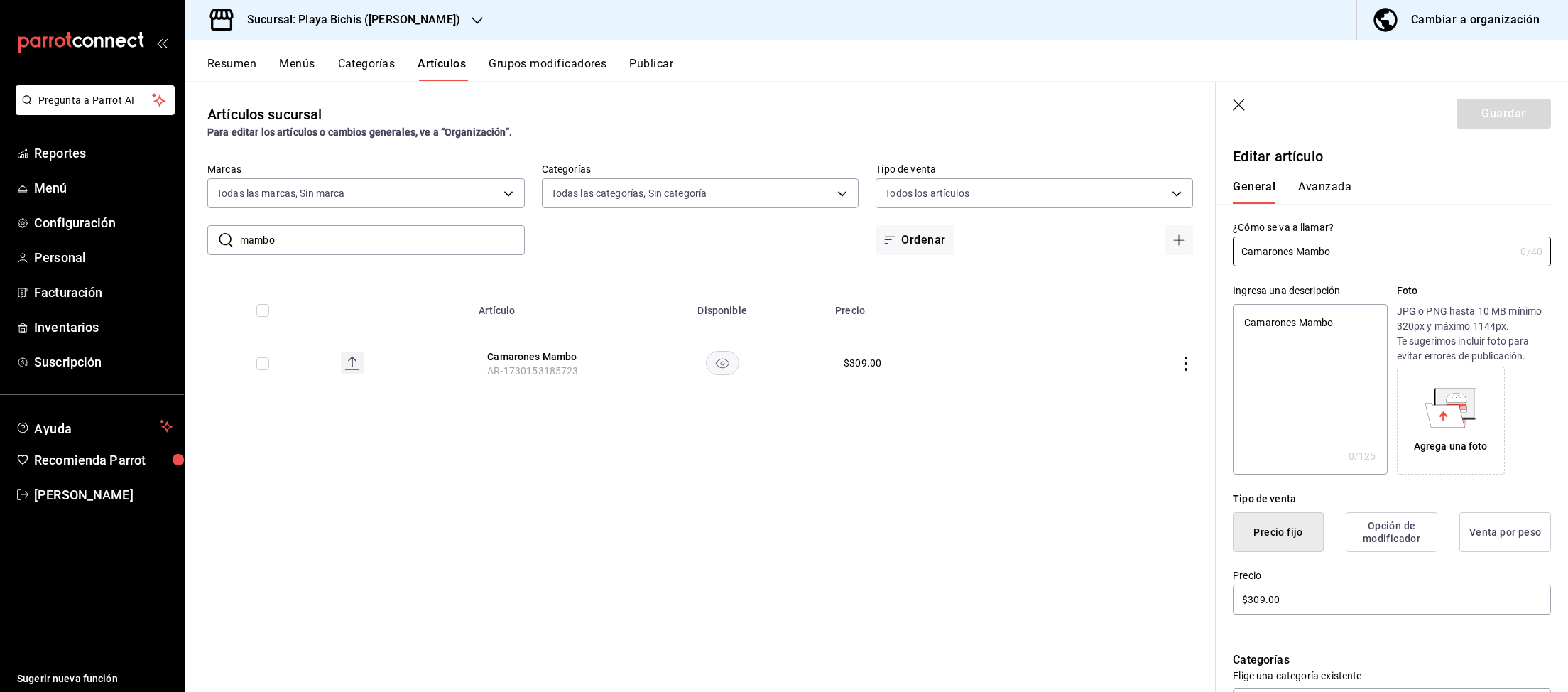
type textarea "x"
click at [1335, 196] on button "Avanzada" at bounding box center [1325, 191] width 53 height 24
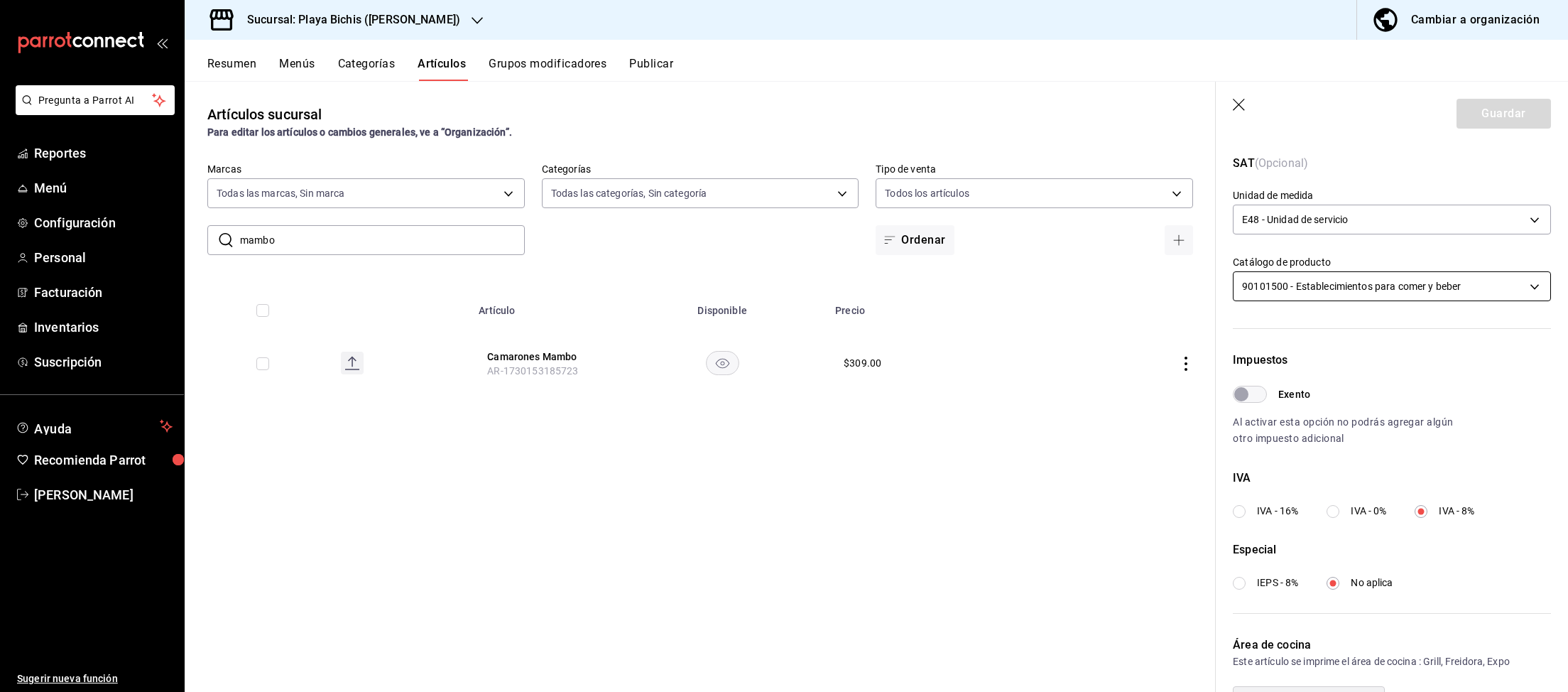
scroll to position [312, 0]
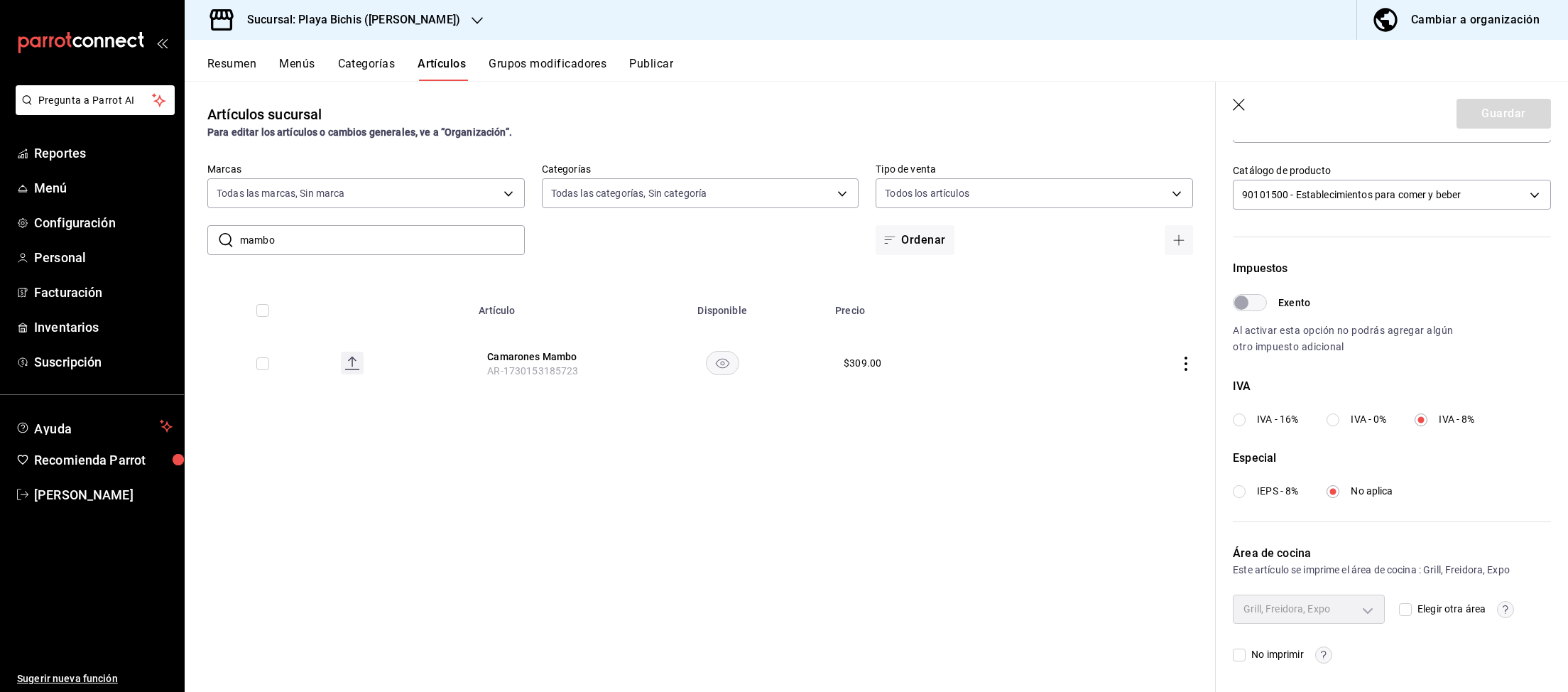
click at [1241, 103] on icon "button" at bounding box center [1239, 105] width 12 height 12
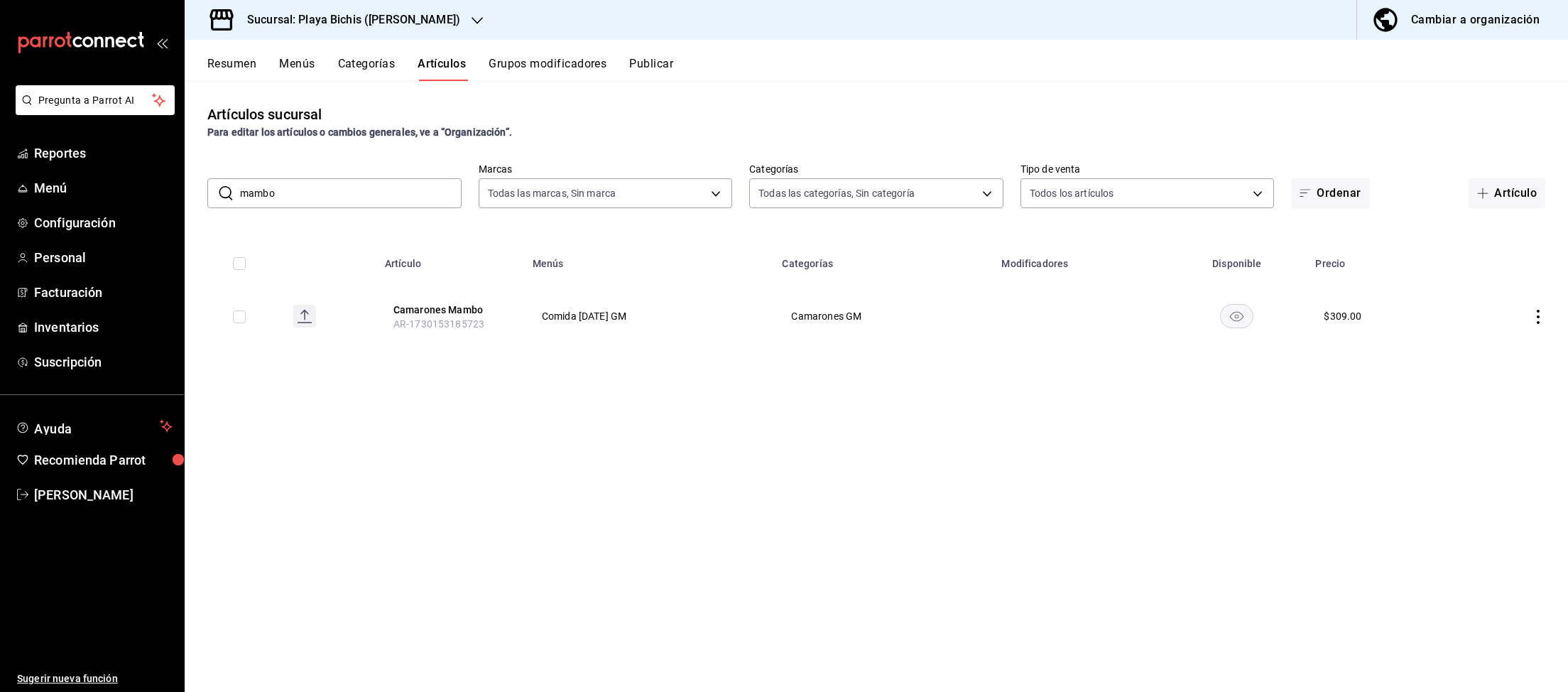
click at [295, 193] on input "mambo" at bounding box center [351, 193] width 222 height 28
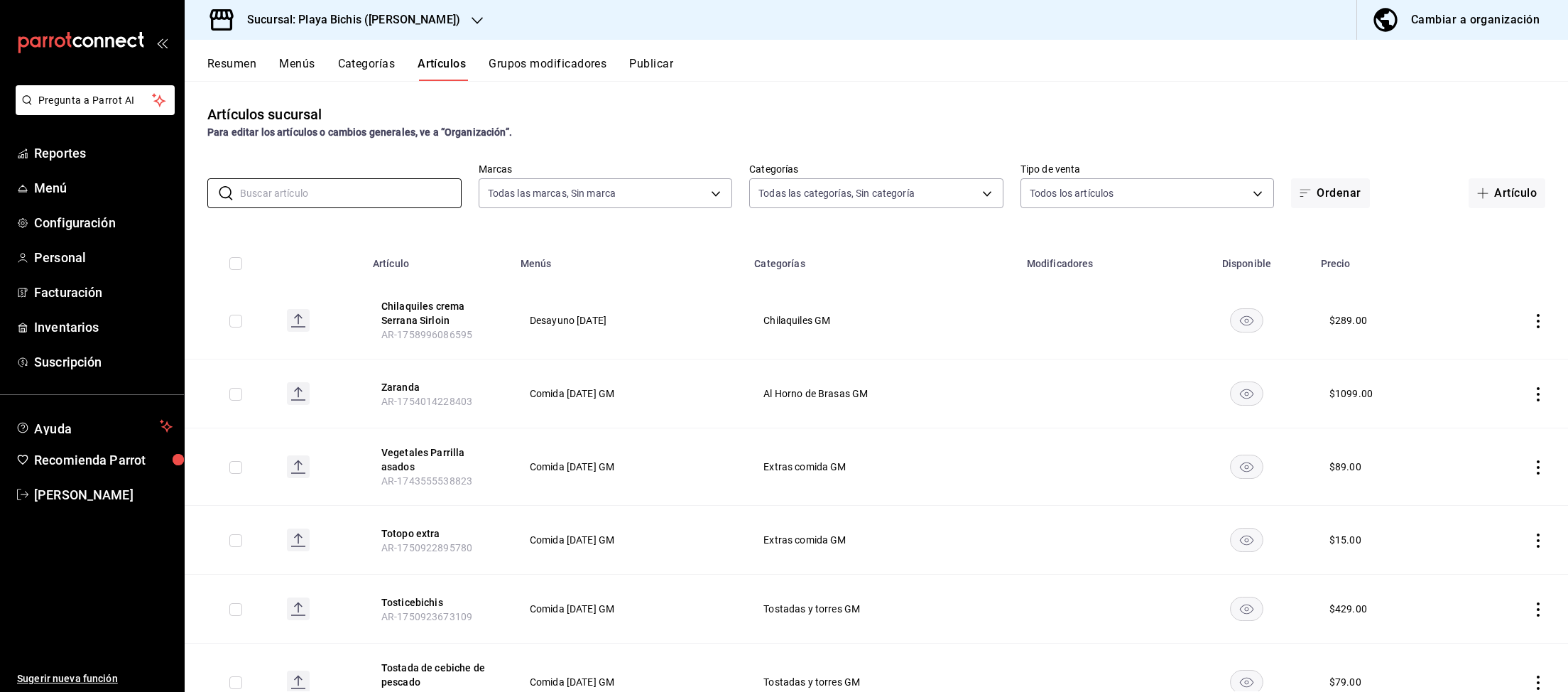
click at [354, 61] on button "Categorías" at bounding box center [366, 68] width 58 height 24
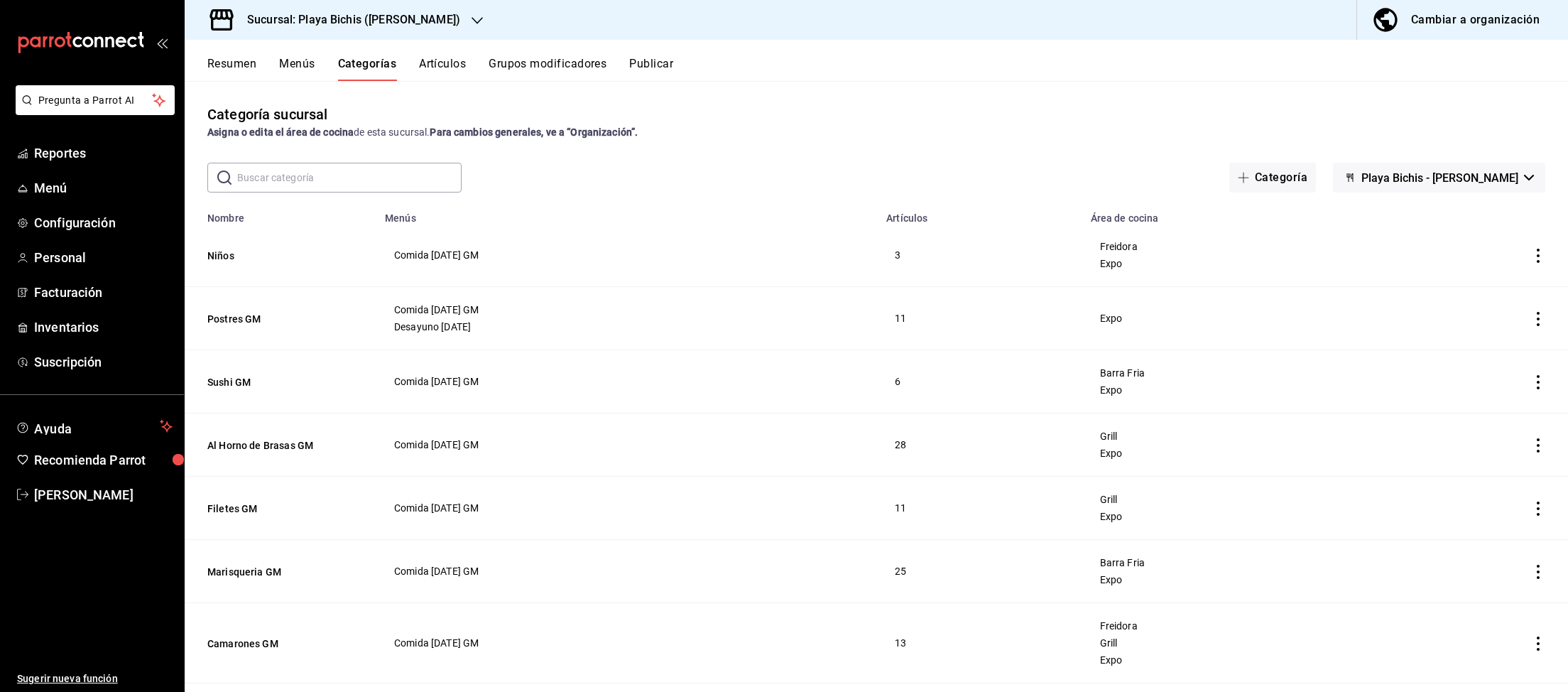
click at [1537, 256] on icon "actions" at bounding box center [1538, 256] width 3 height 14
click at [1502, 290] on span "Editar" at bounding box center [1496, 289] width 37 height 15
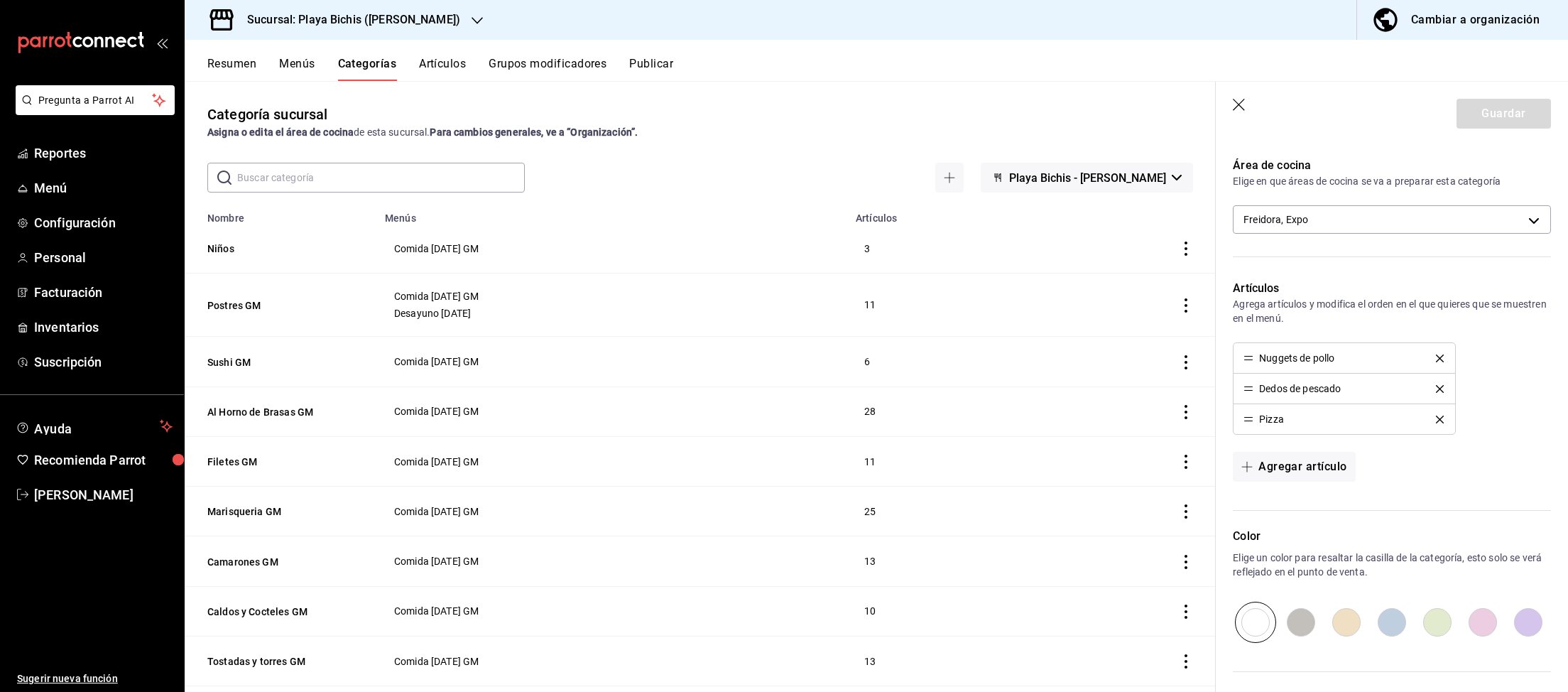
scroll to position [294, 0]
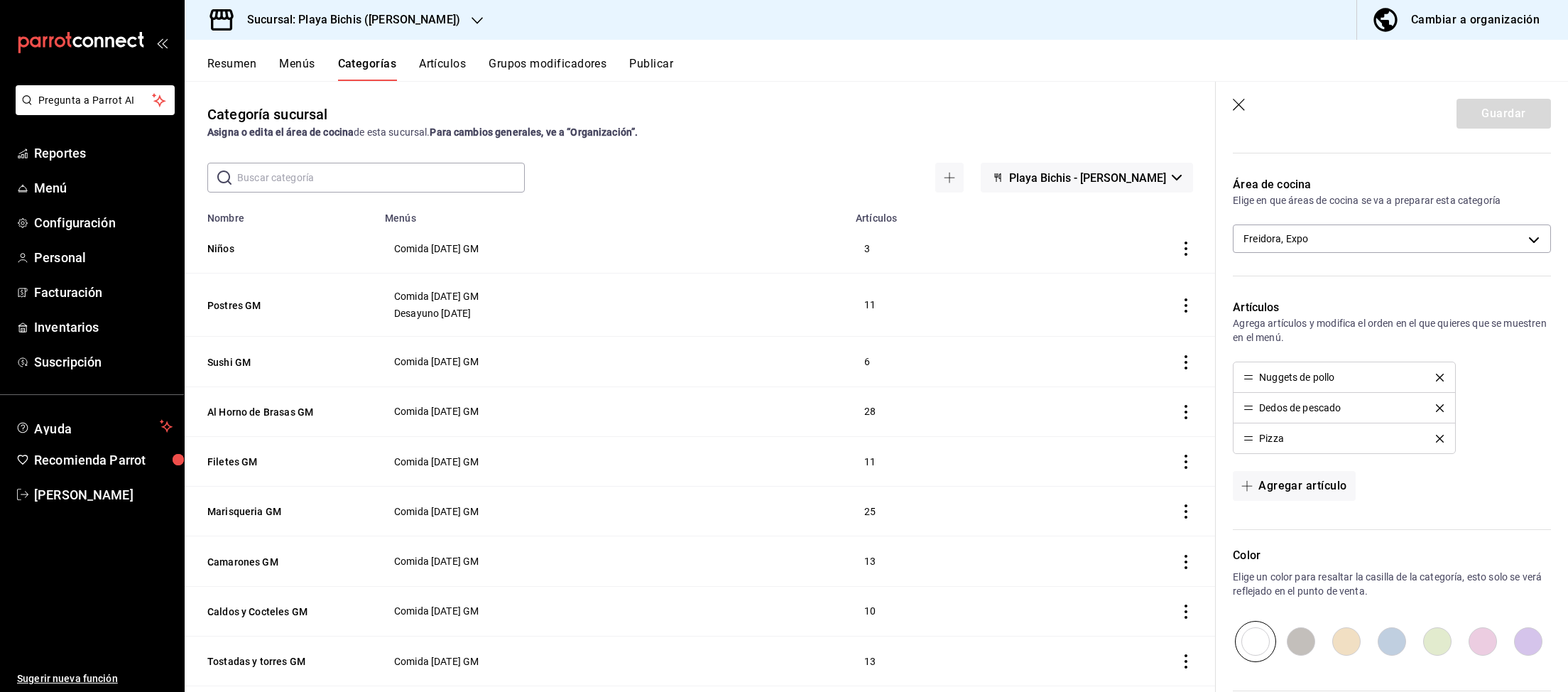
click at [1236, 108] on icon "button" at bounding box center [1239, 105] width 12 height 12
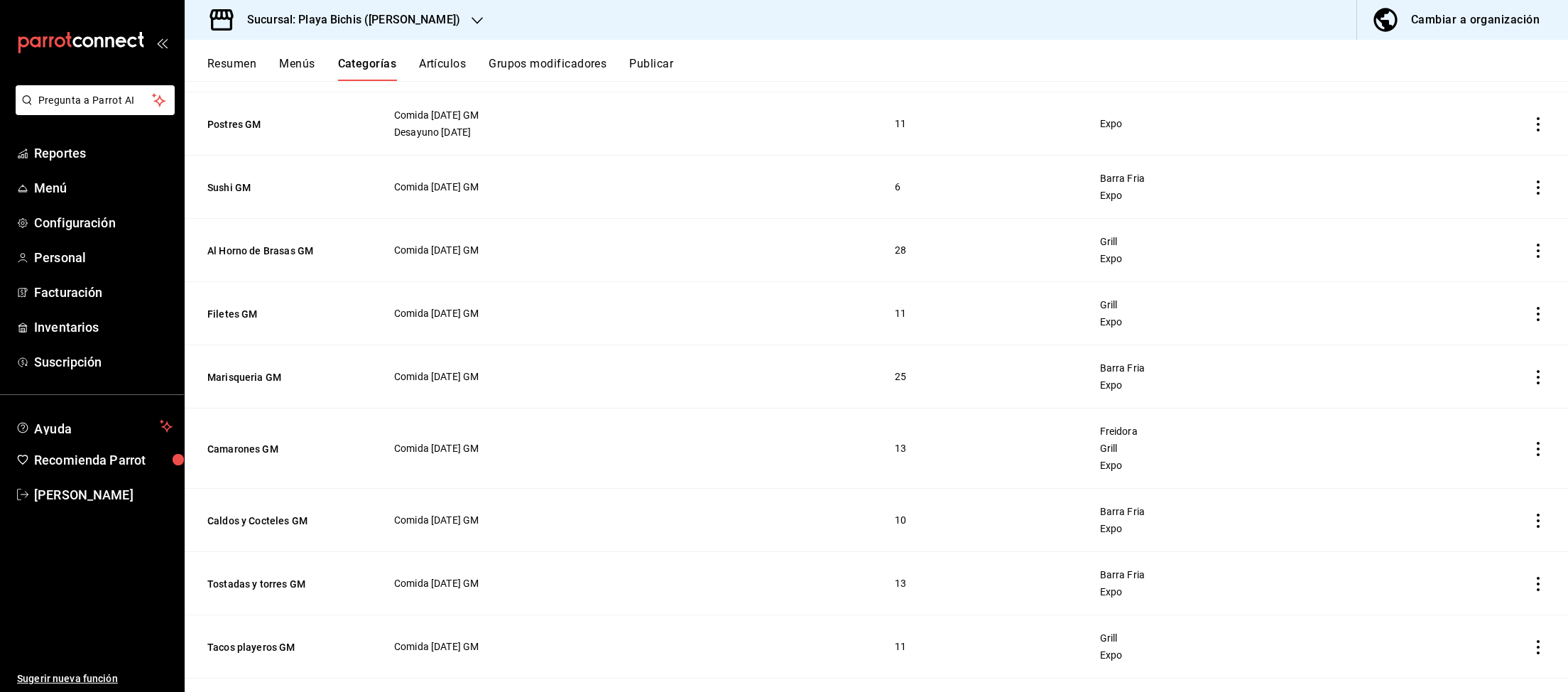
scroll to position [220, 0]
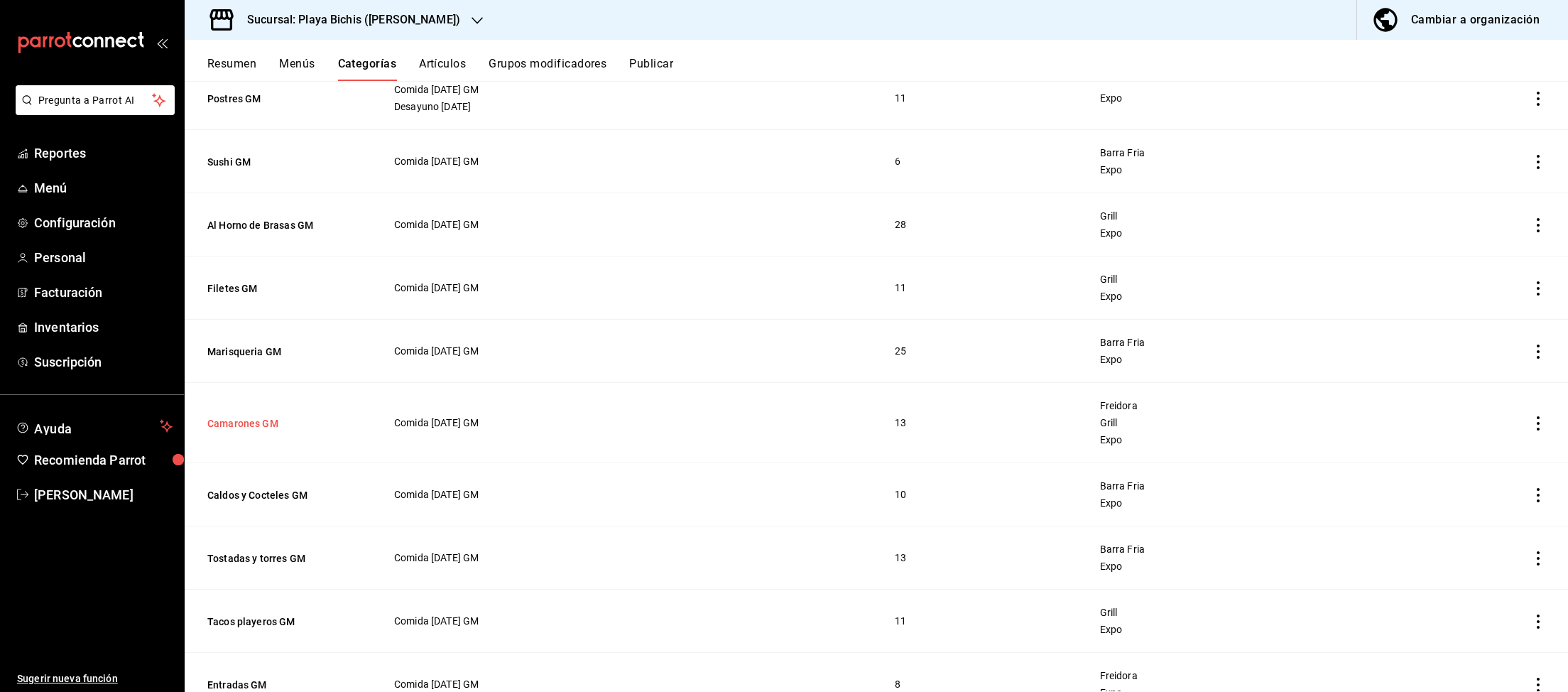
click at [276, 423] on button "Camarones GM" at bounding box center [278, 423] width 142 height 14
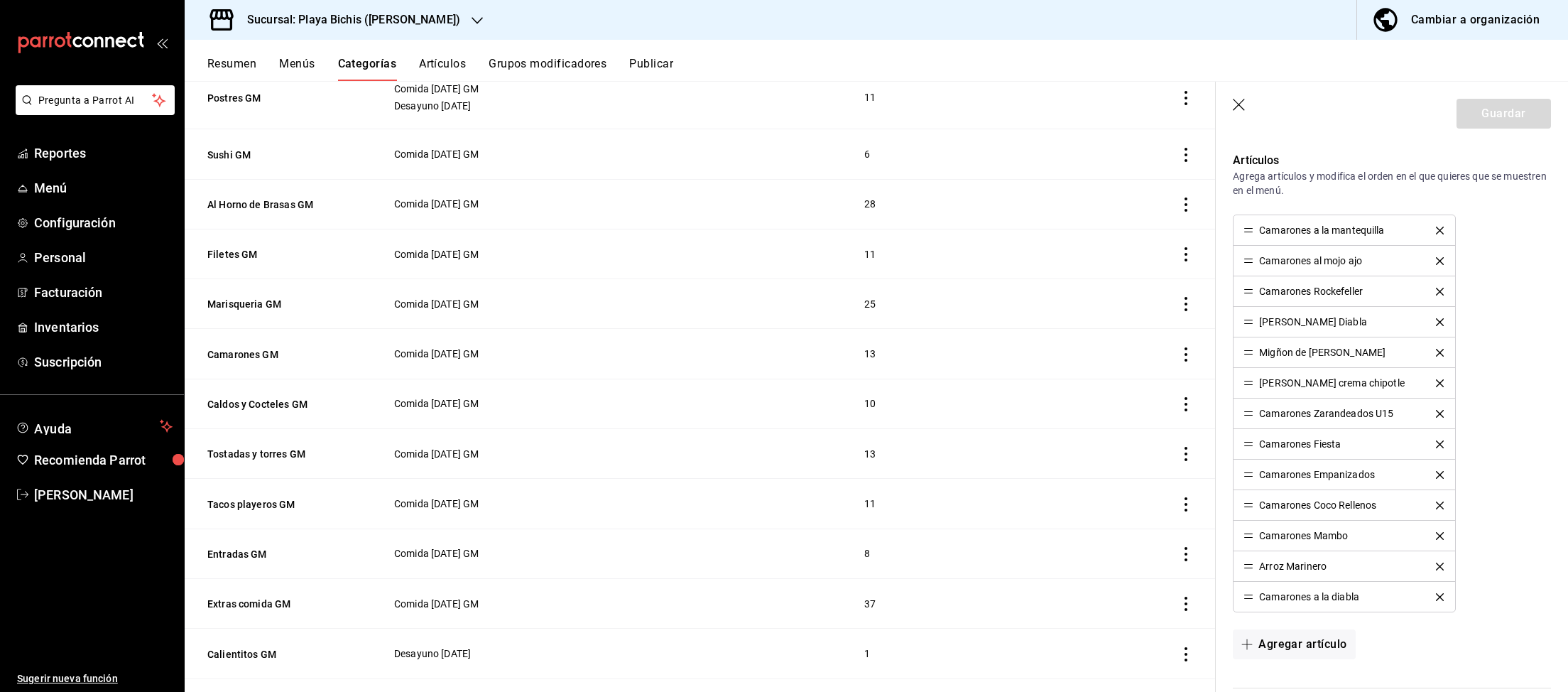
scroll to position [367, 0]
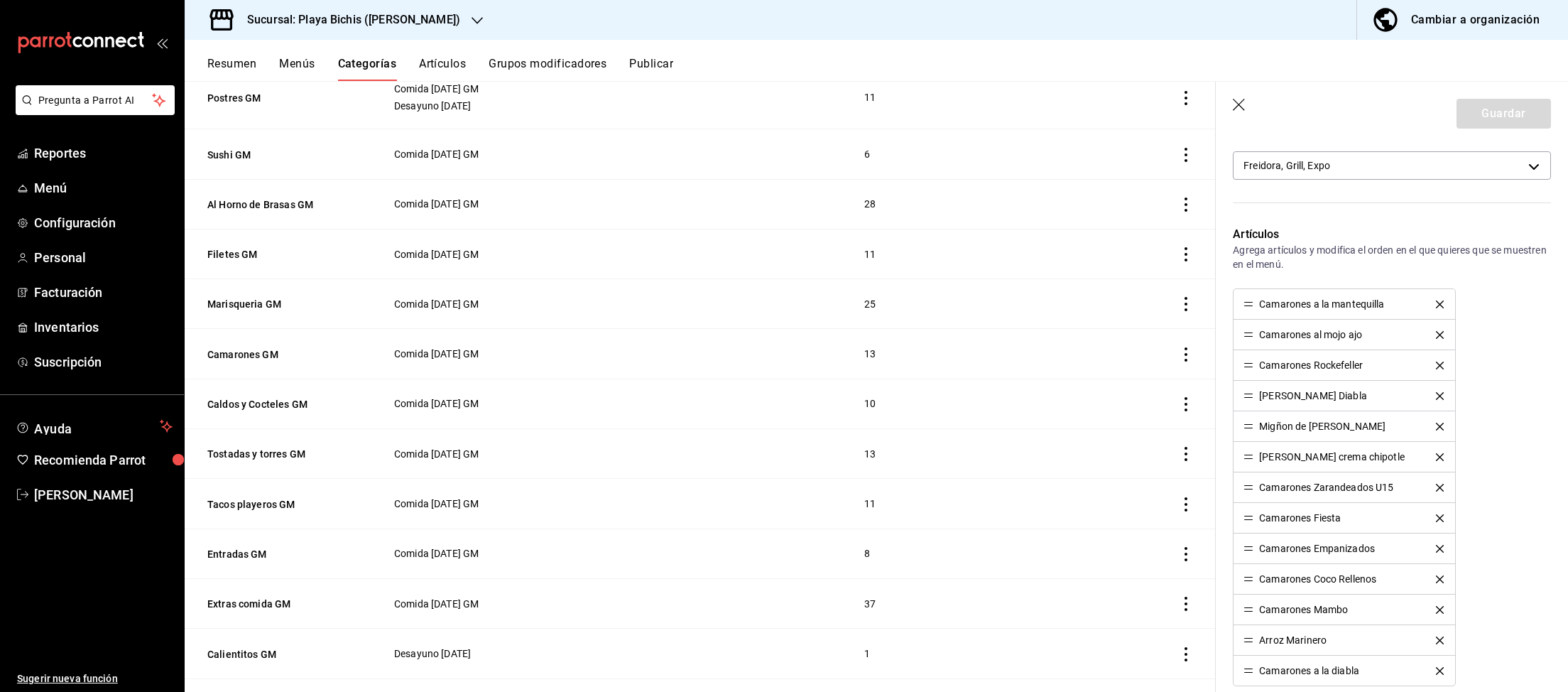
click at [1237, 108] on icon "button" at bounding box center [1239, 105] width 12 height 12
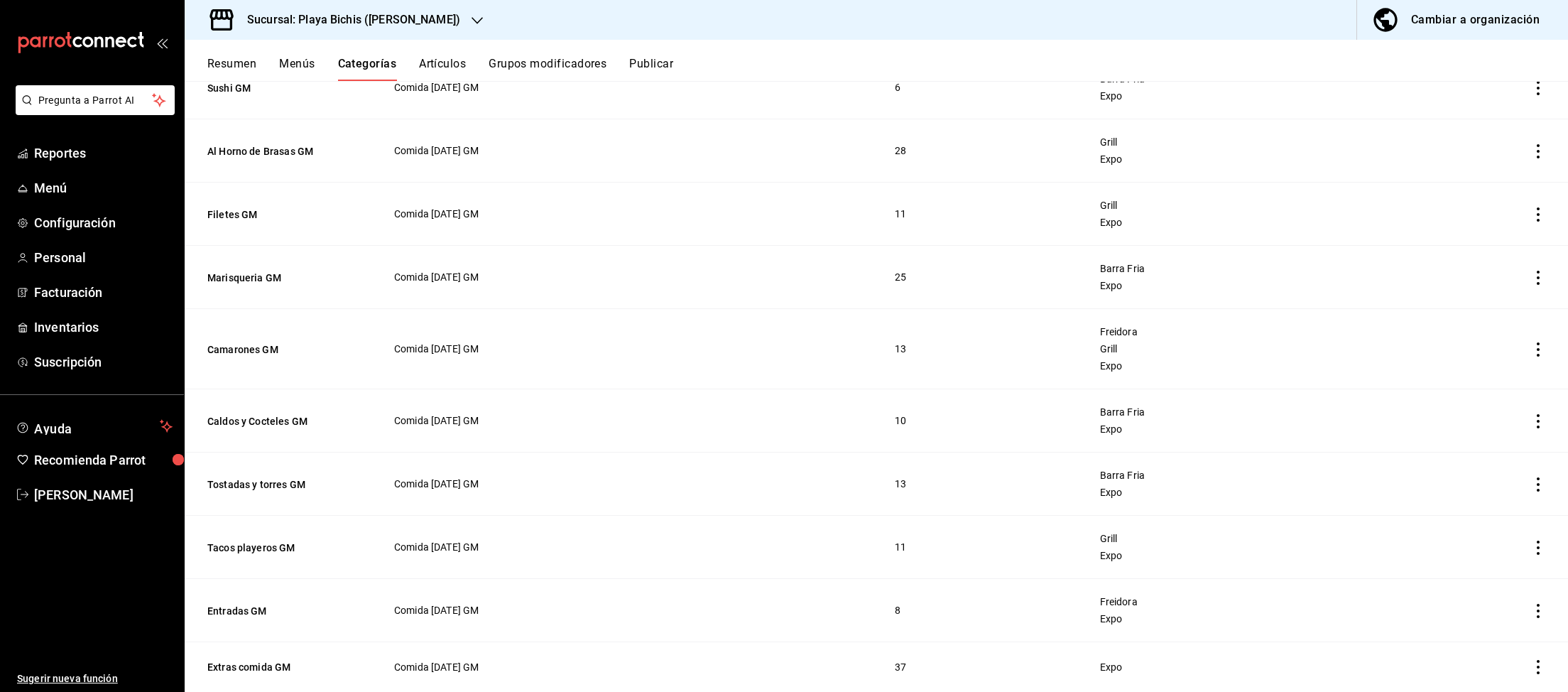
scroll to position [367, 0]
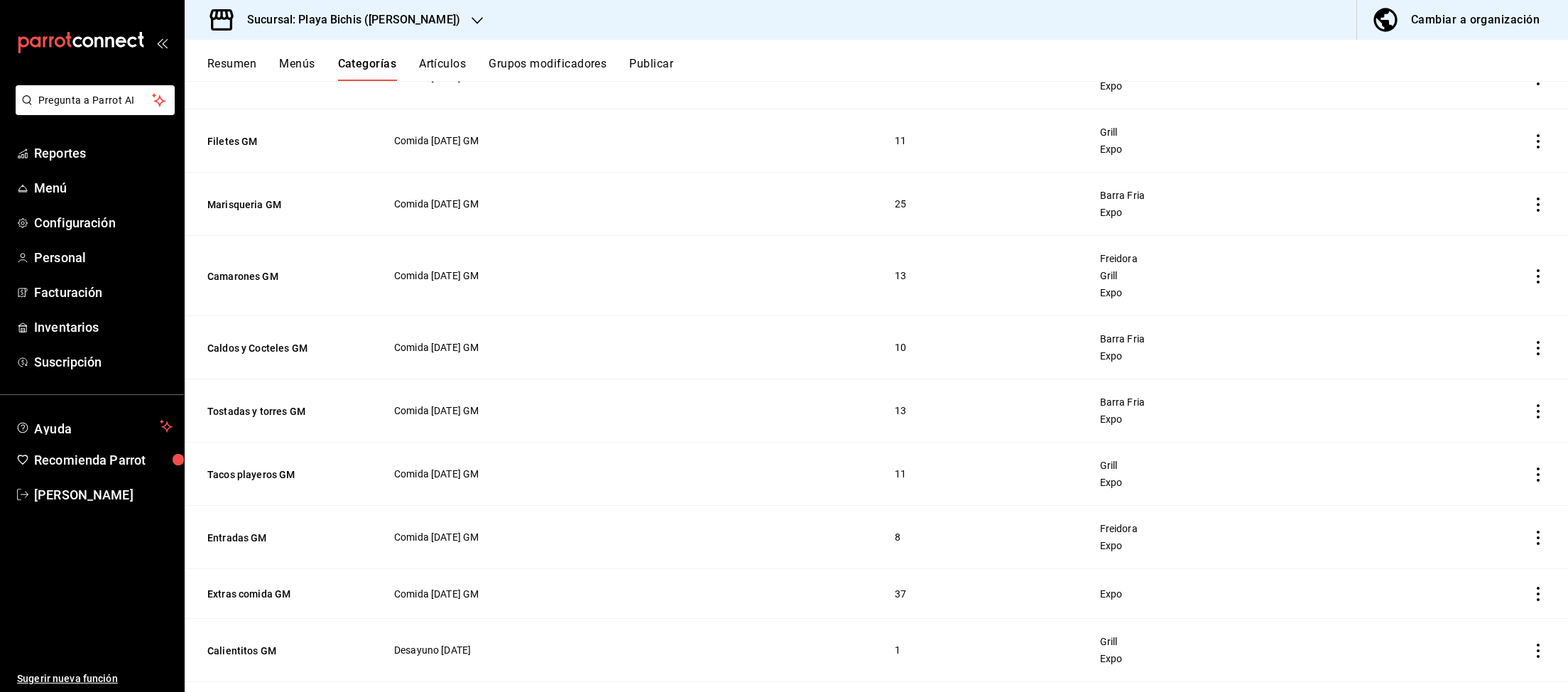
click at [1541, 537] on icon "actions" at bounding box center [1538, 538] width 14 height 14
click at [1484, 565] on li "Editar" at bounding box center [1483, 572] width 85 height 29
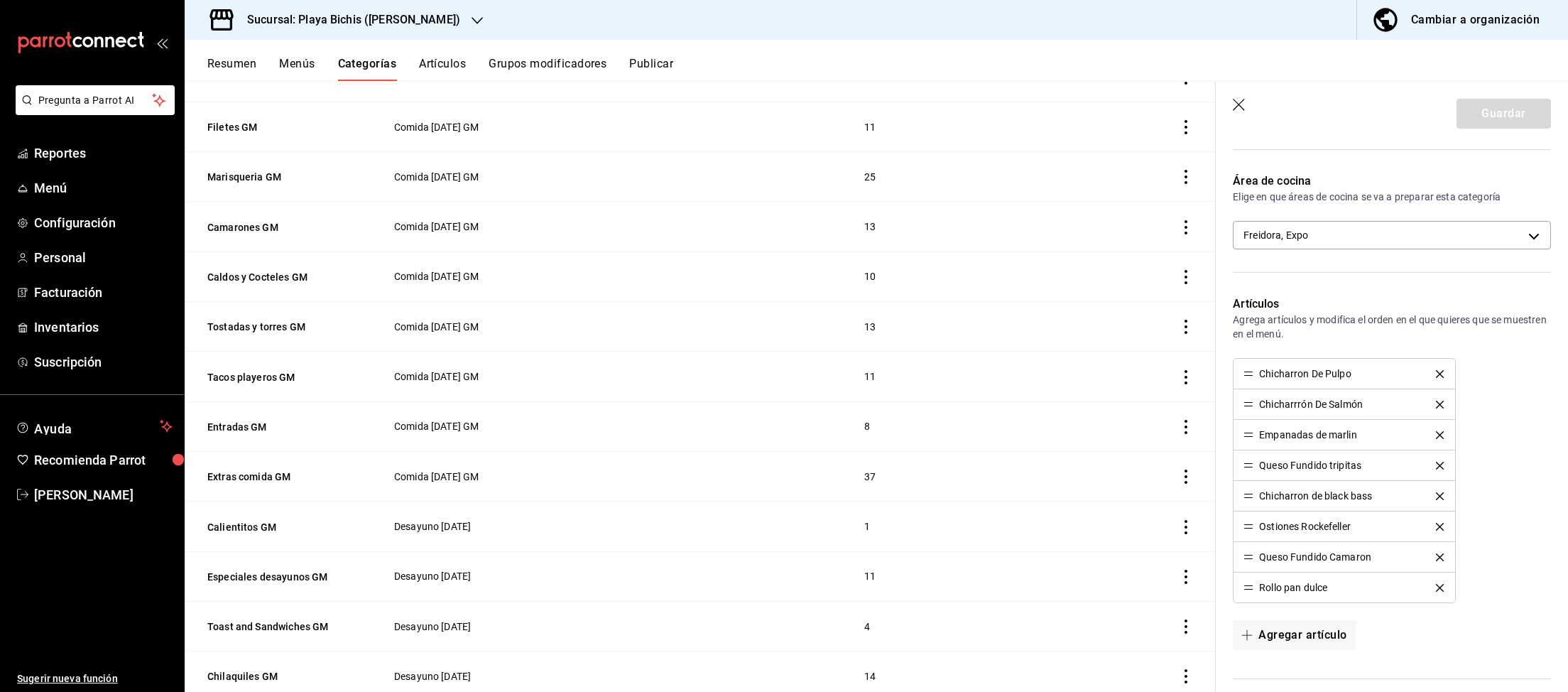
scroll to position [367, 0]
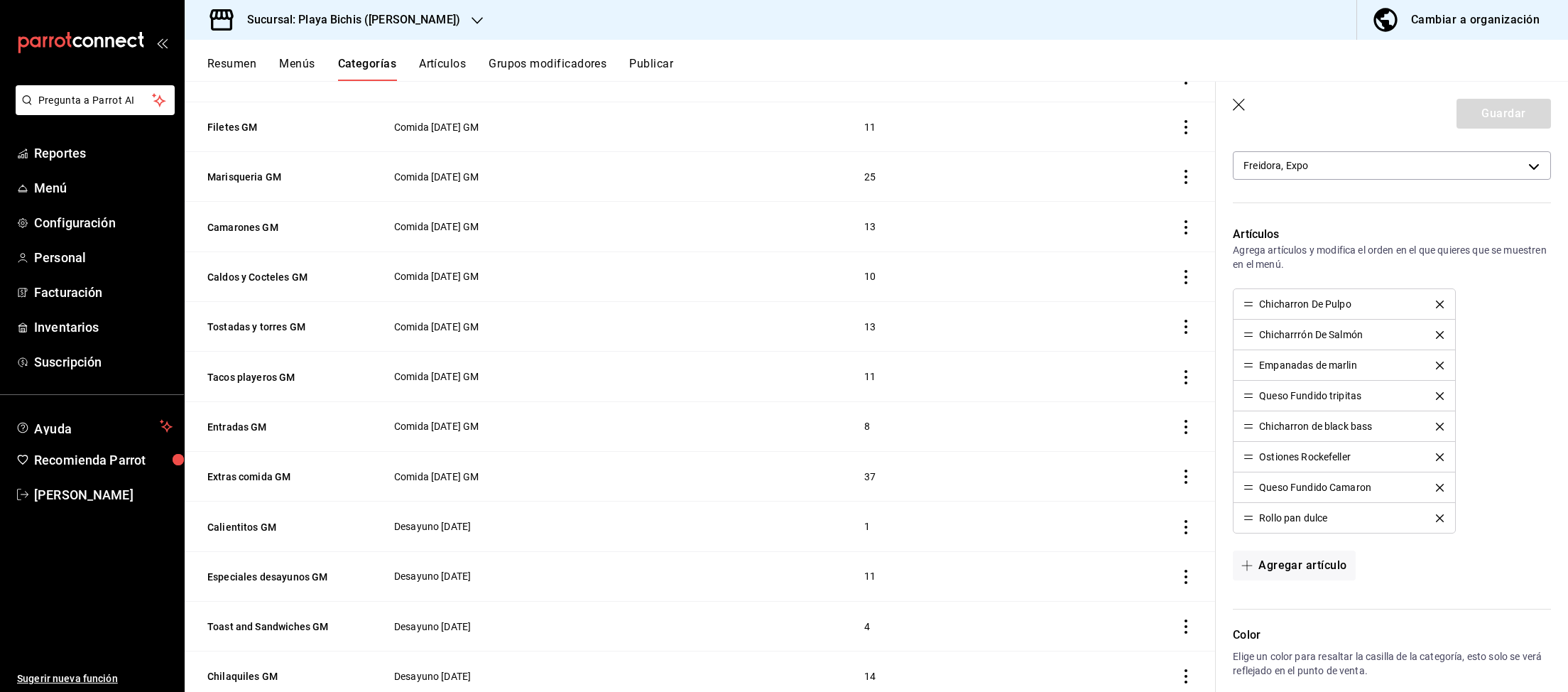
click at [1237, 108] on icon "button" at bounding box center [1239, 105] width 12 height 12
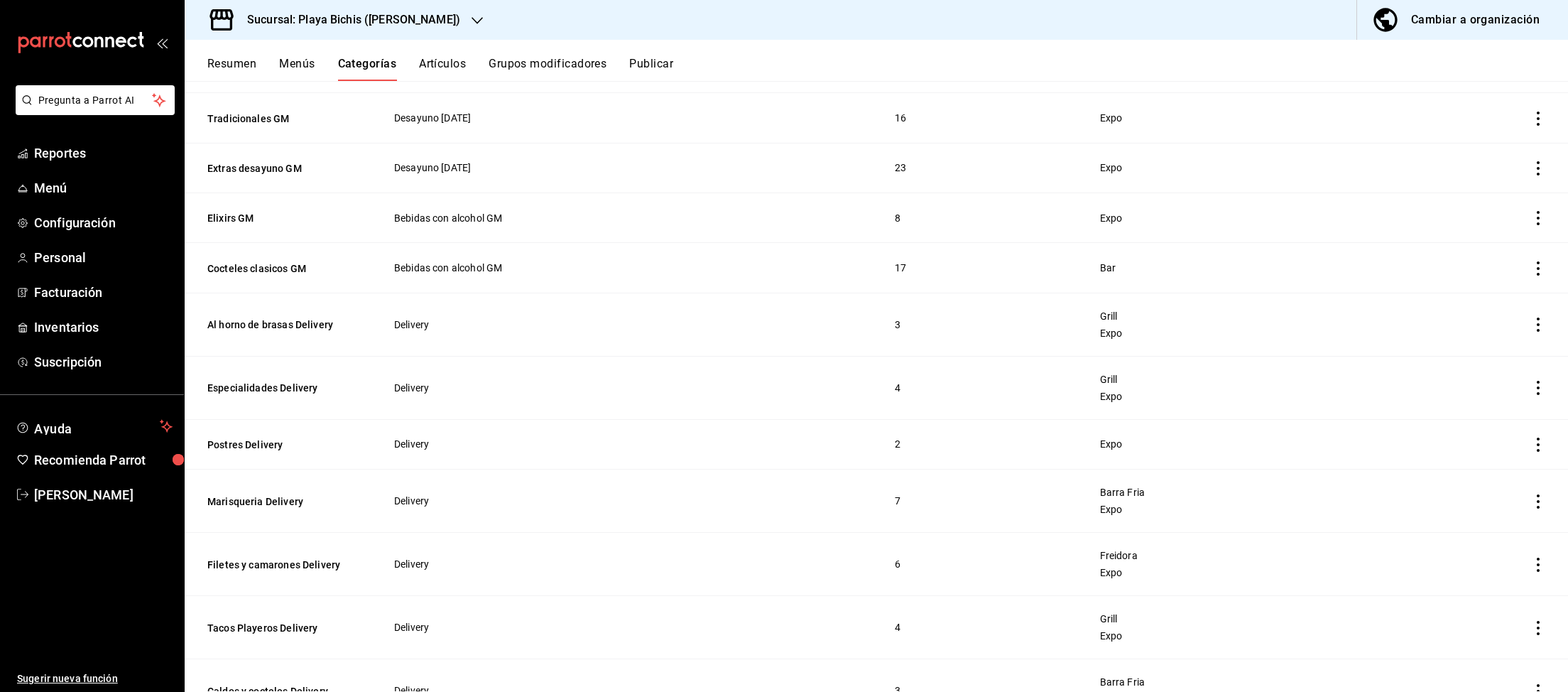
scroll to position [1176, 0]
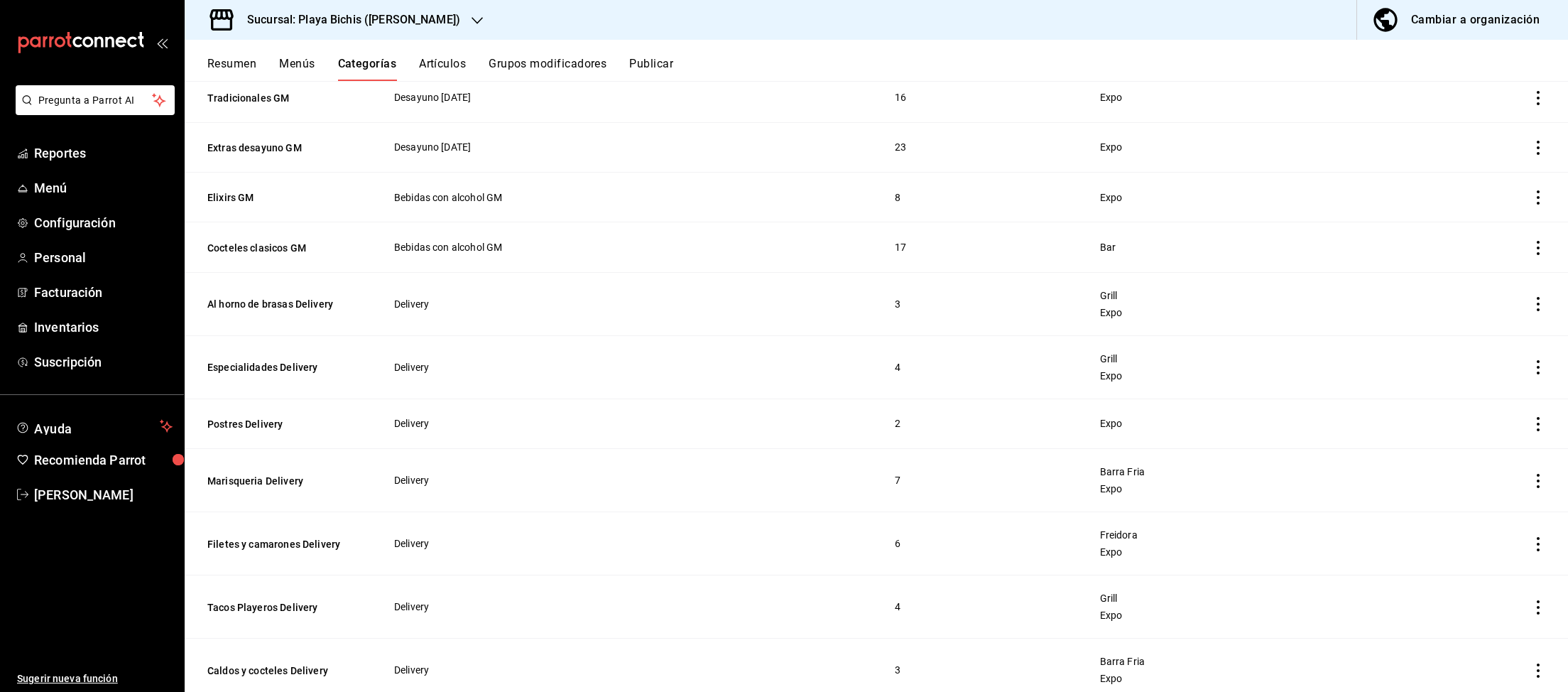
click at [1544, 548] on icon "actions" at bounding box center [1538, 544] width 14 height 14
click at [1480, 573] on li "Editar" at bounding box center [1483, 582] width 85 height 29
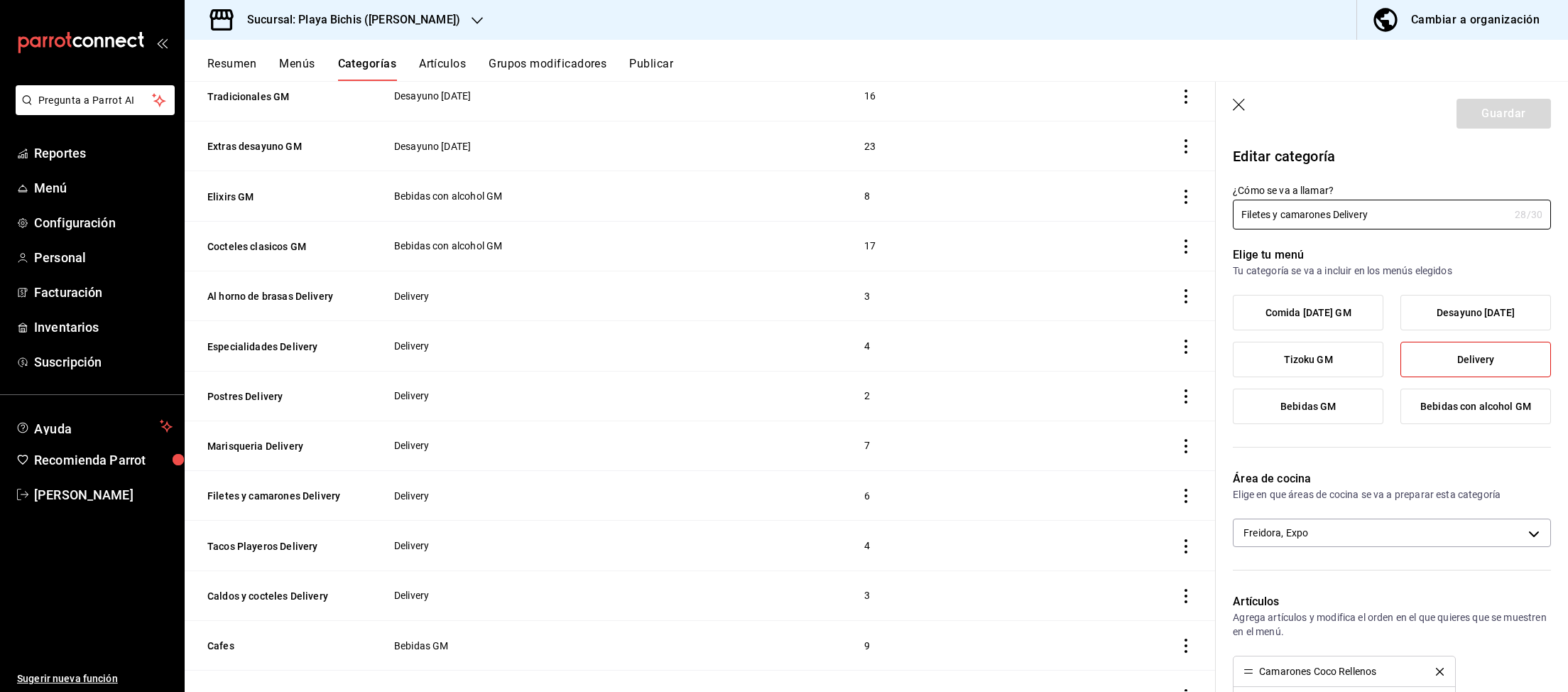
scroll to position [220, 0]
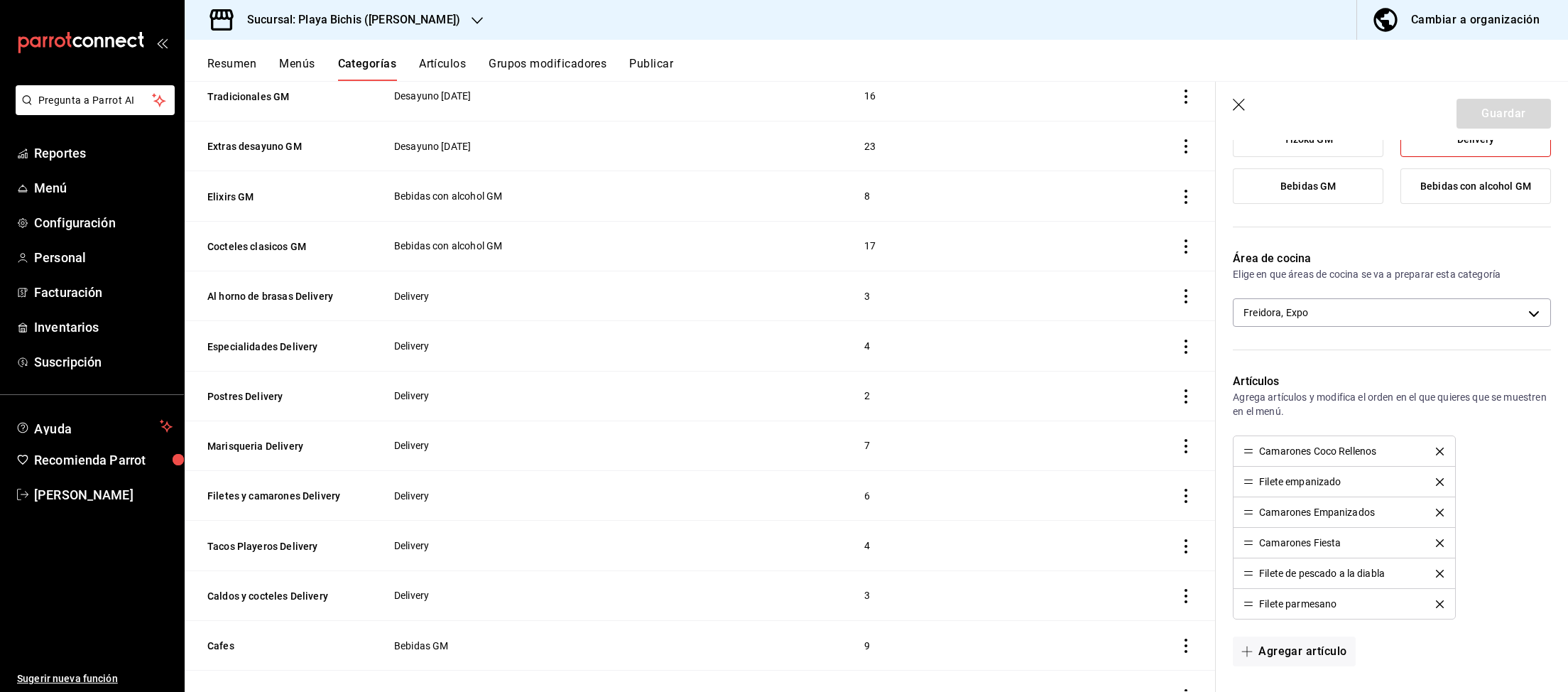
click at [1239, 105] on icon "button" at bounding box center [1239, 105] width 12 height 12
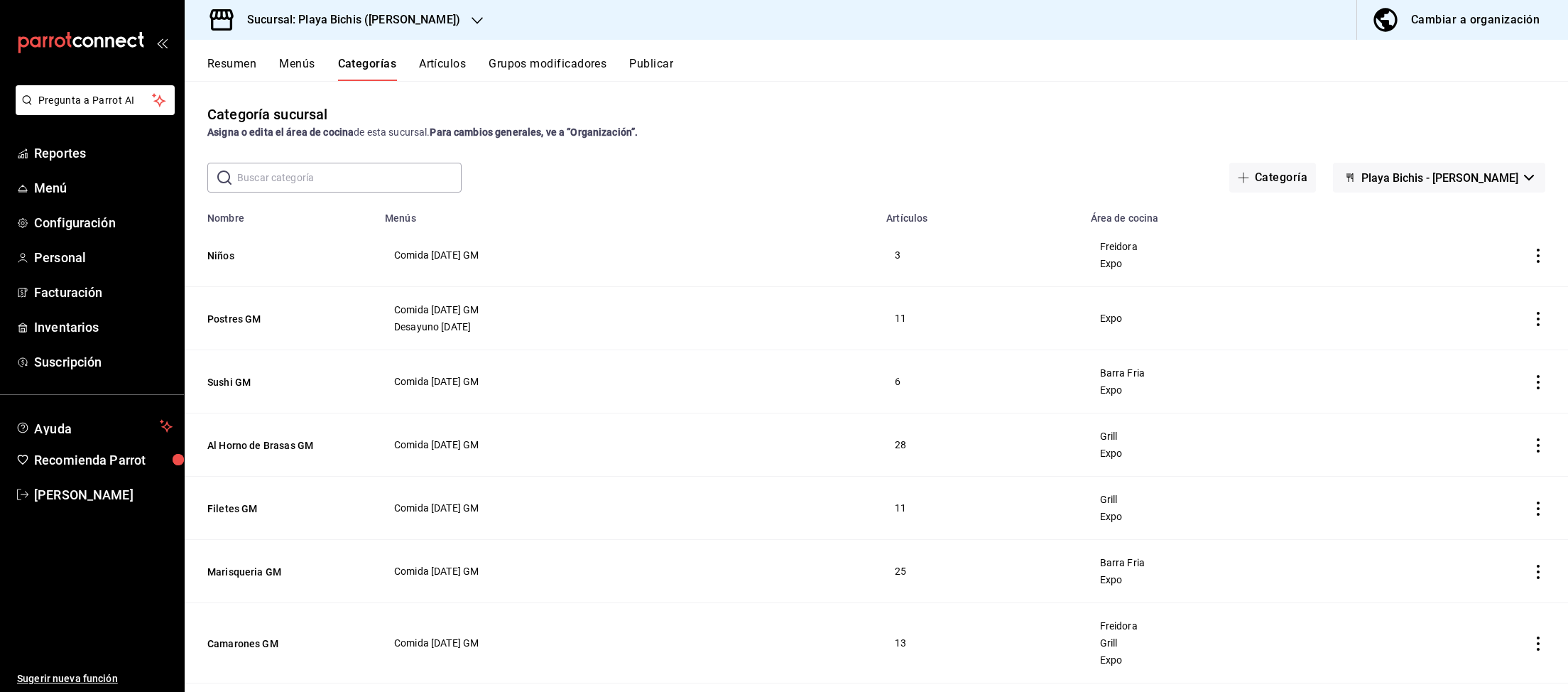
click at [1437, 29] on div "Cambiar a organización" at bounding box center [1475, 20] width 128 height 20
